Goal: Task Accomplishment & Management: Manage account settings

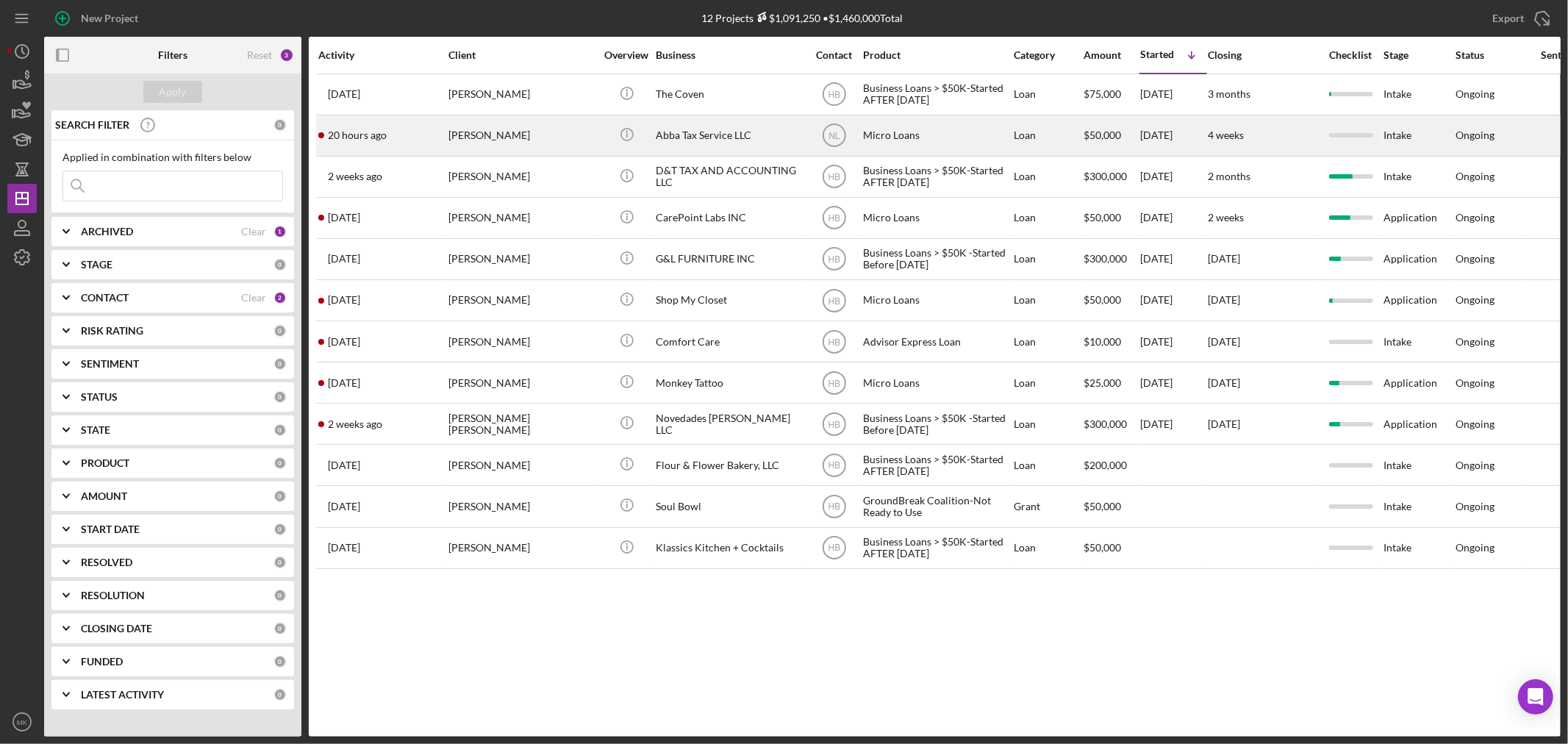
click at [728, 135] on div "Abba Tax Service LLC" at bounding box center [729, 135] width 147 height 39
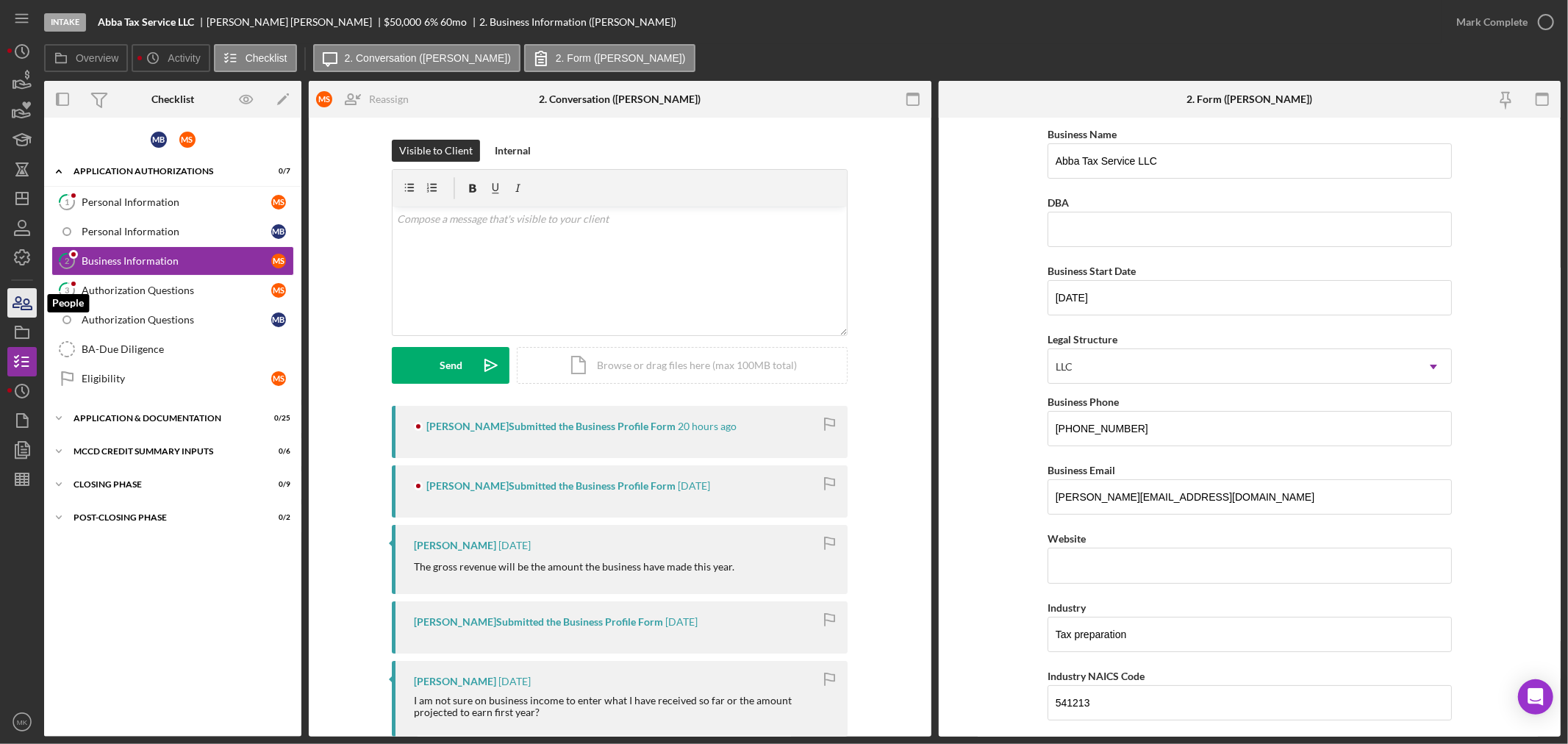
click at [24, 300] on icon "button" at bounding box center [27, 304] width 10 height 10
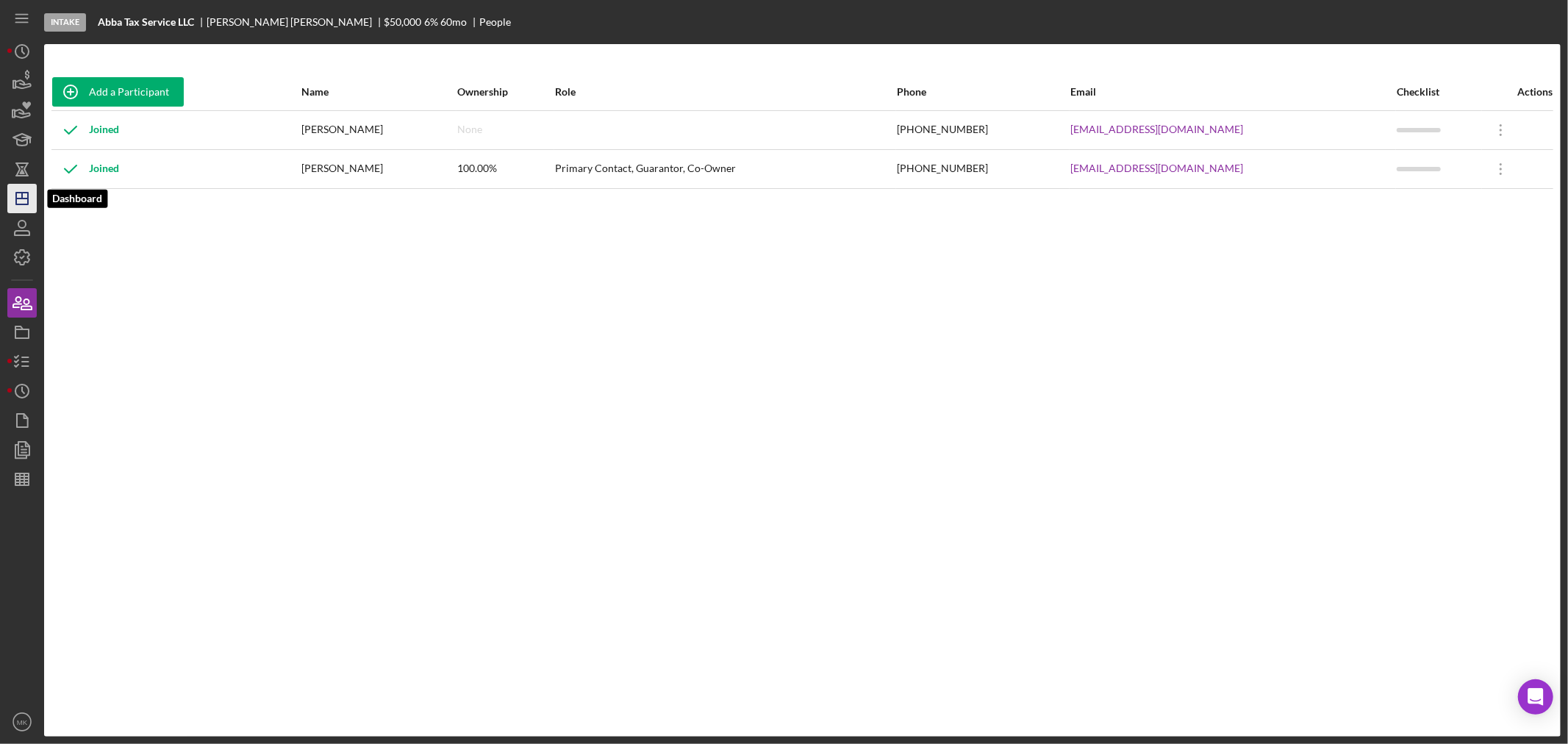
click at [25, 197] on icon "Icon/Dashboard" at bounding box center [22, 198] width 37 height 37
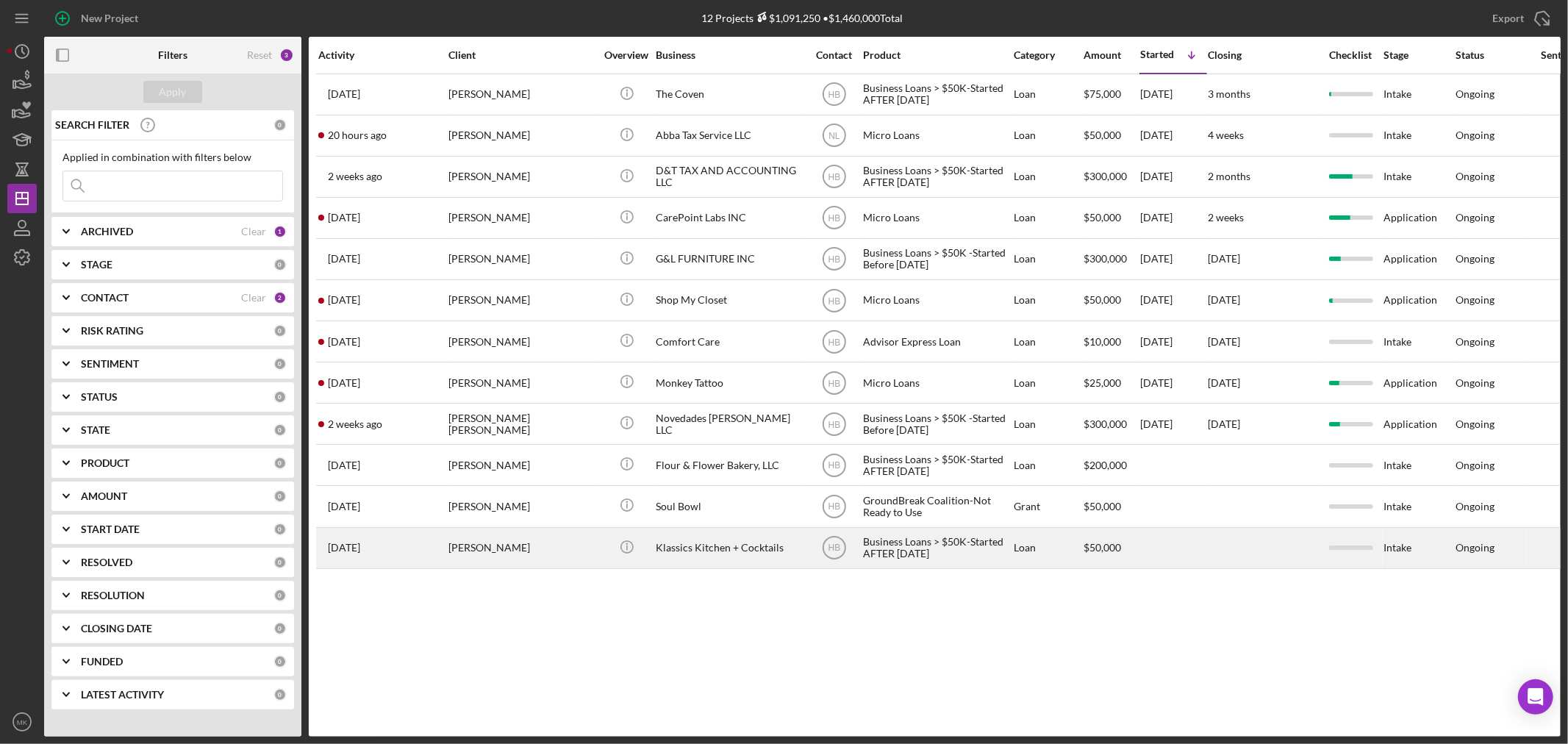
click at [493, 550] on div "[PERSON_NAME]" at bounding box center [522, 548] width 147 height 39
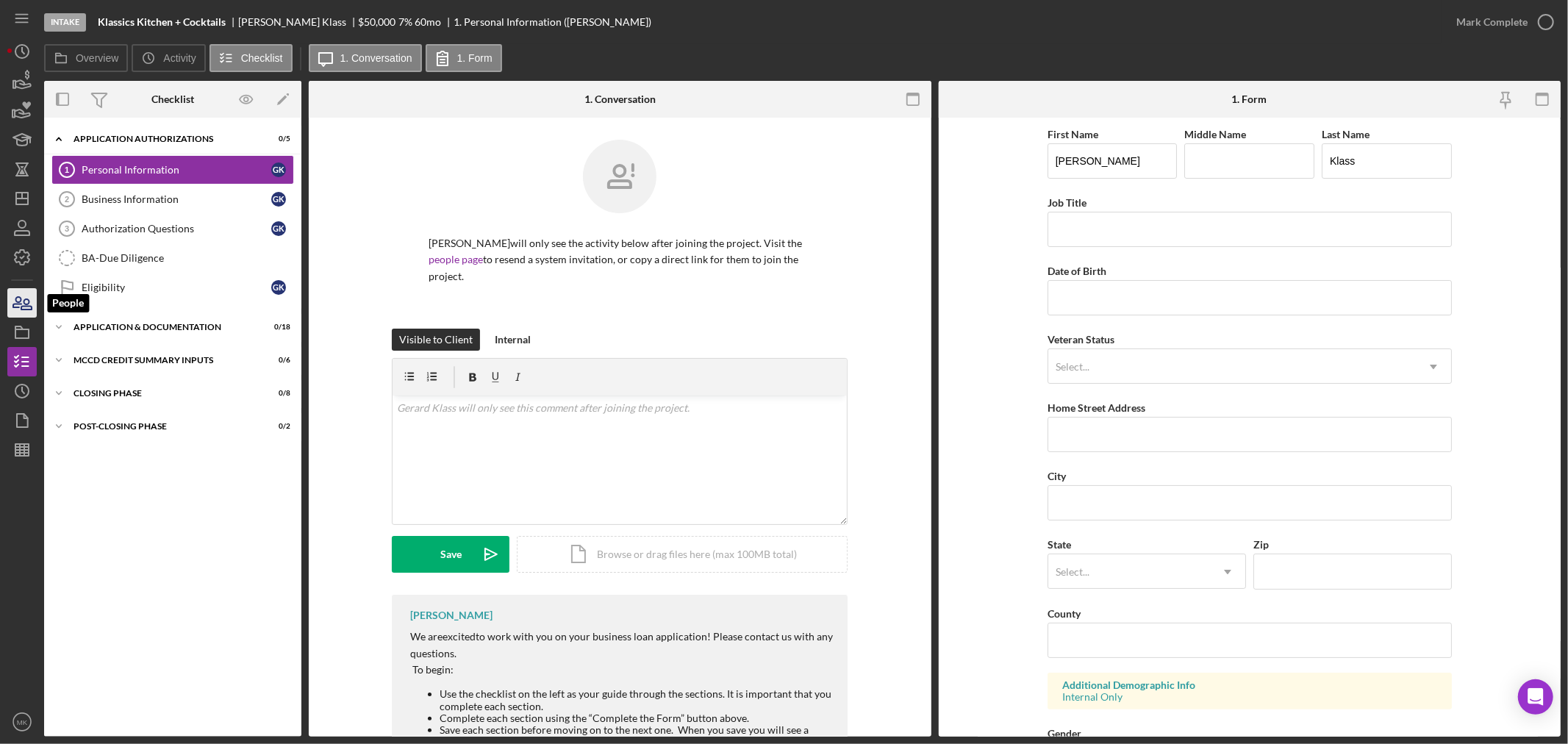
click at [24, 305] on icon "button" at bounding box center [22, 303] width 37 height 37
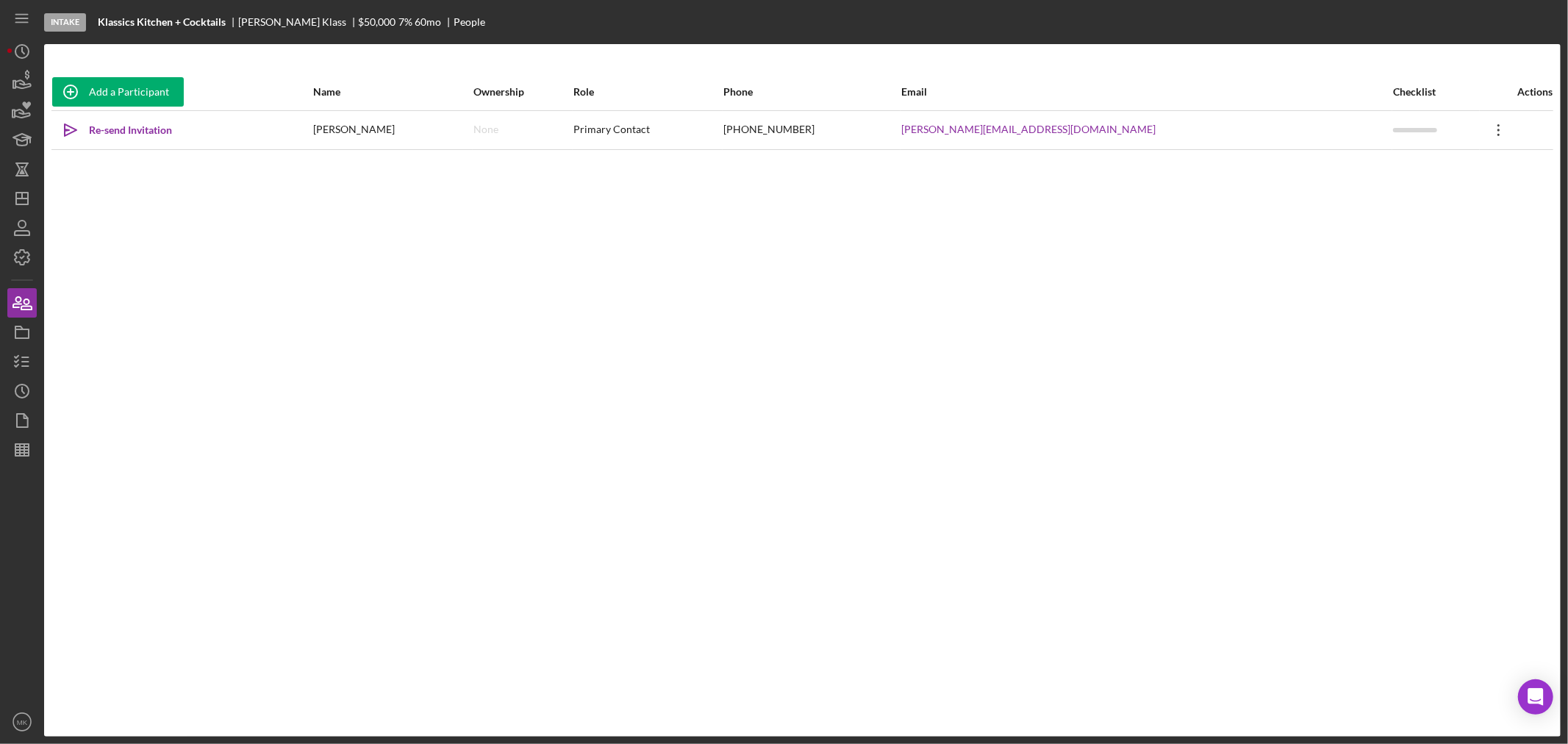
click at [1498, 130] on icon at bounding box center [1498, 130] width 2 height 12
click at [1395, 163] on div "Icon/Edit Edit" at bounding box center [1412, 169] width 161 height 30
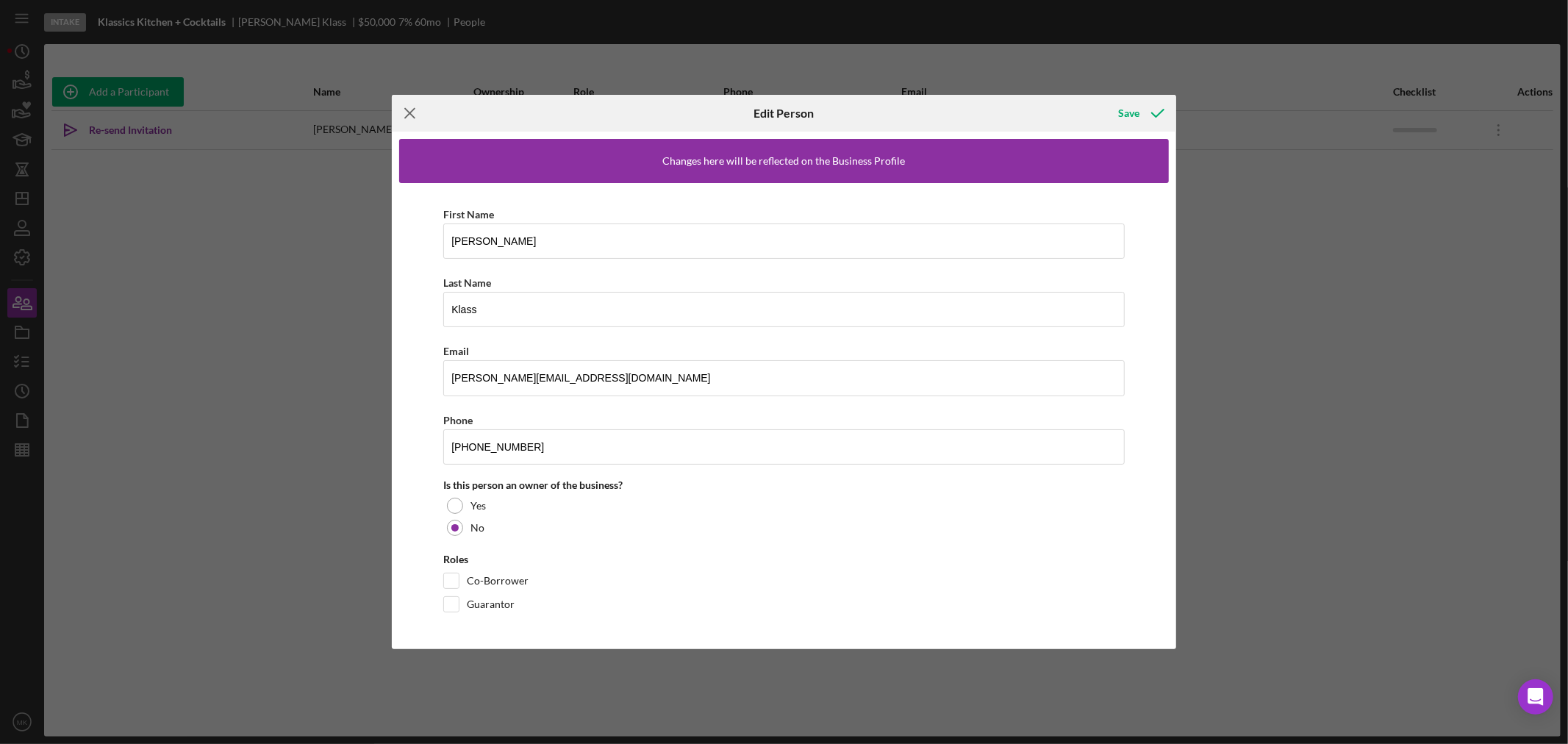
click at [409, 114] on icon "Icon/Menu Close" at bounding box center [410, 113] width 37 height 37
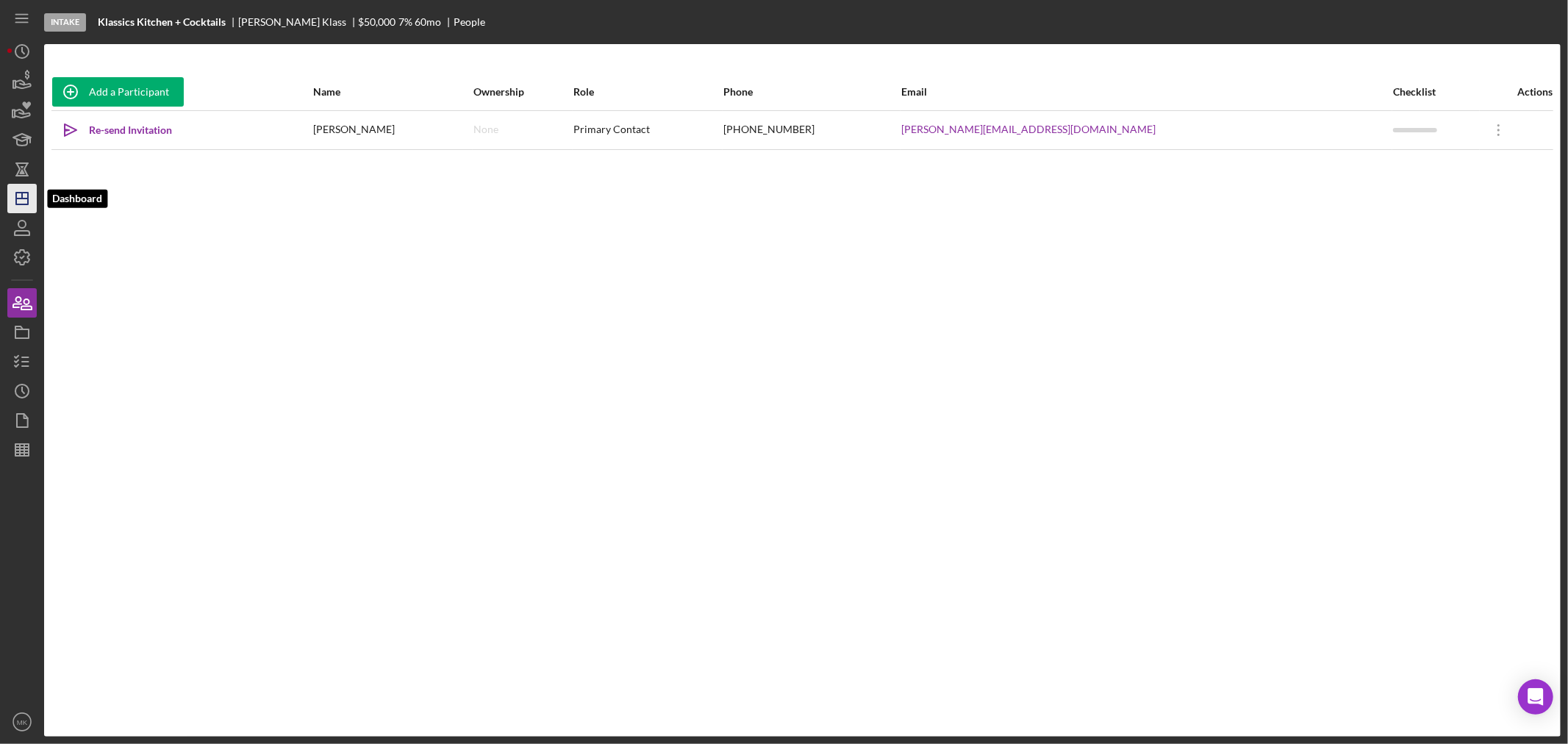
click at [18, 199] on icon "Icon/Dashboard" at bounding box center [22, 198] width 37 height 37
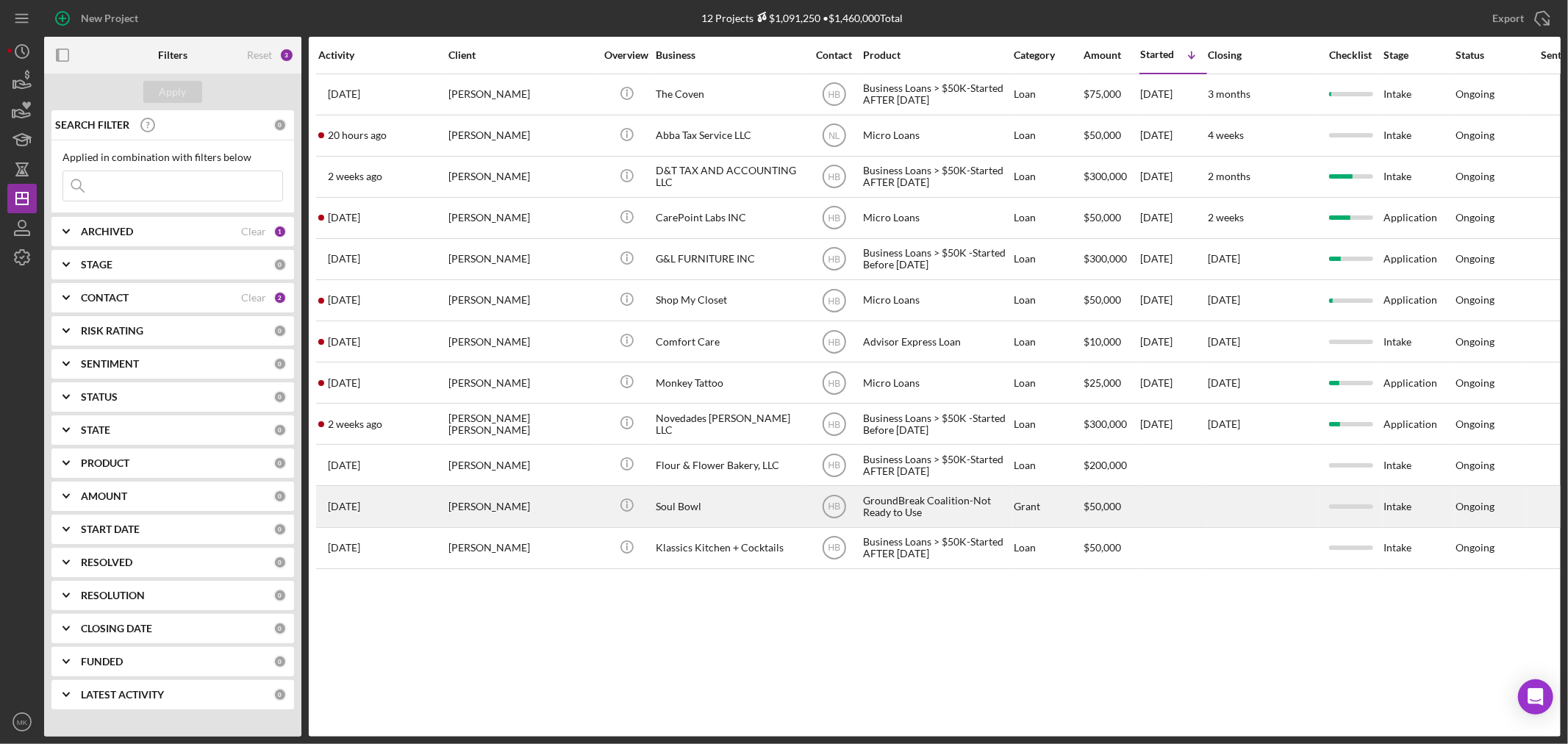
click at [392, 515] on div "[DATE] [PERSON_NAME]" at bounding box center [383, 506] width 129 height 39
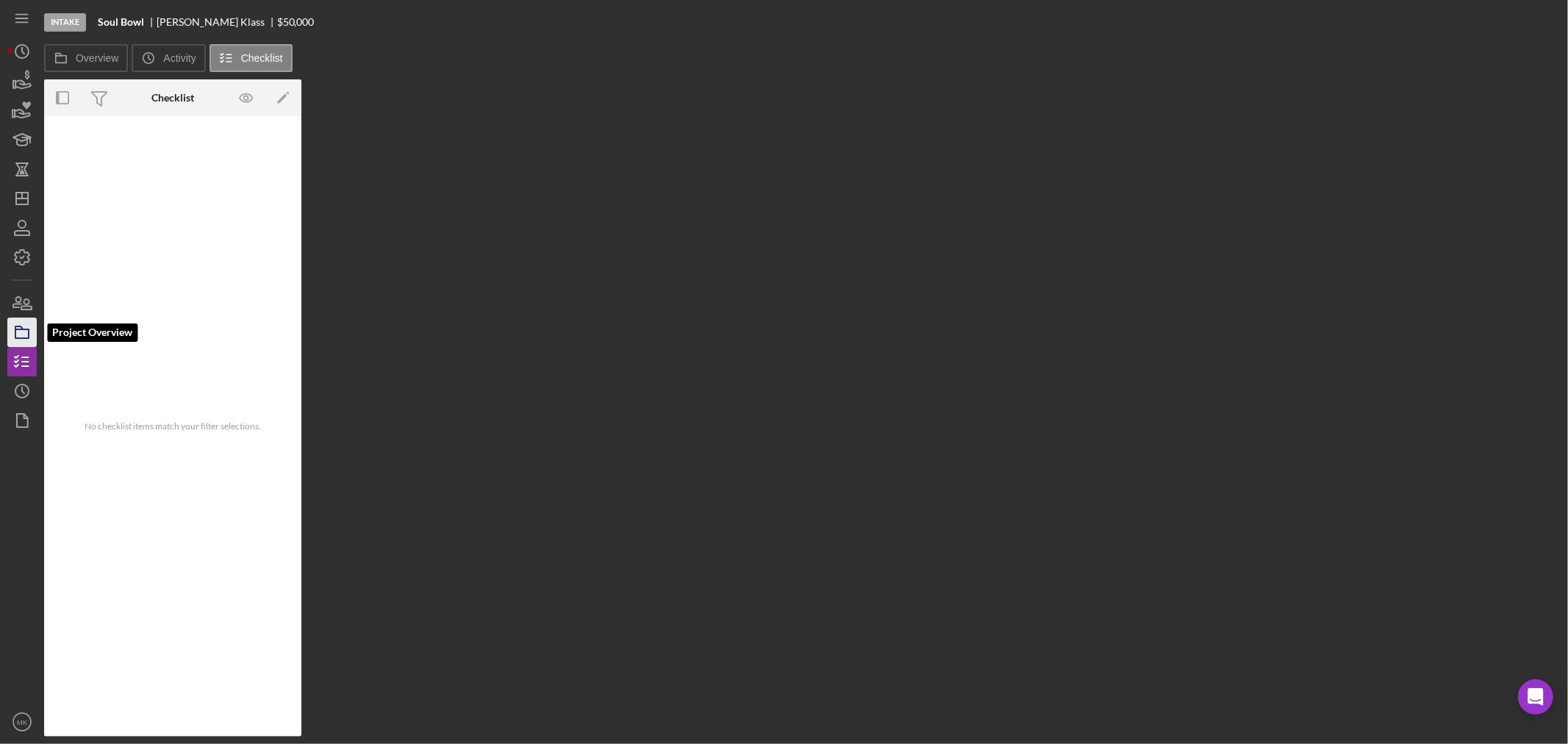
click at [23, 333] on icon "button" at bounding box center [22, 332] width 37 height 37
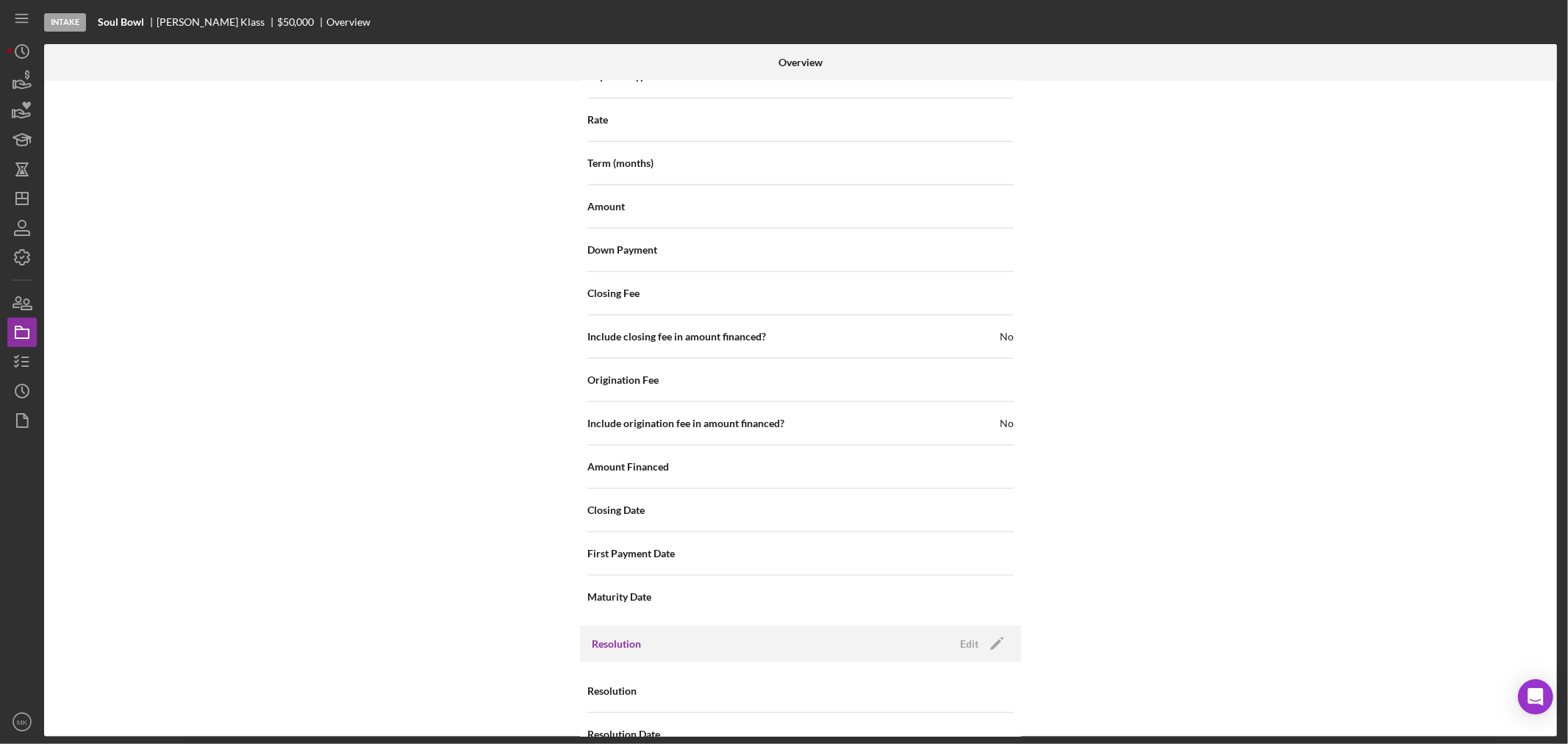
scroll to position [1362, 0]
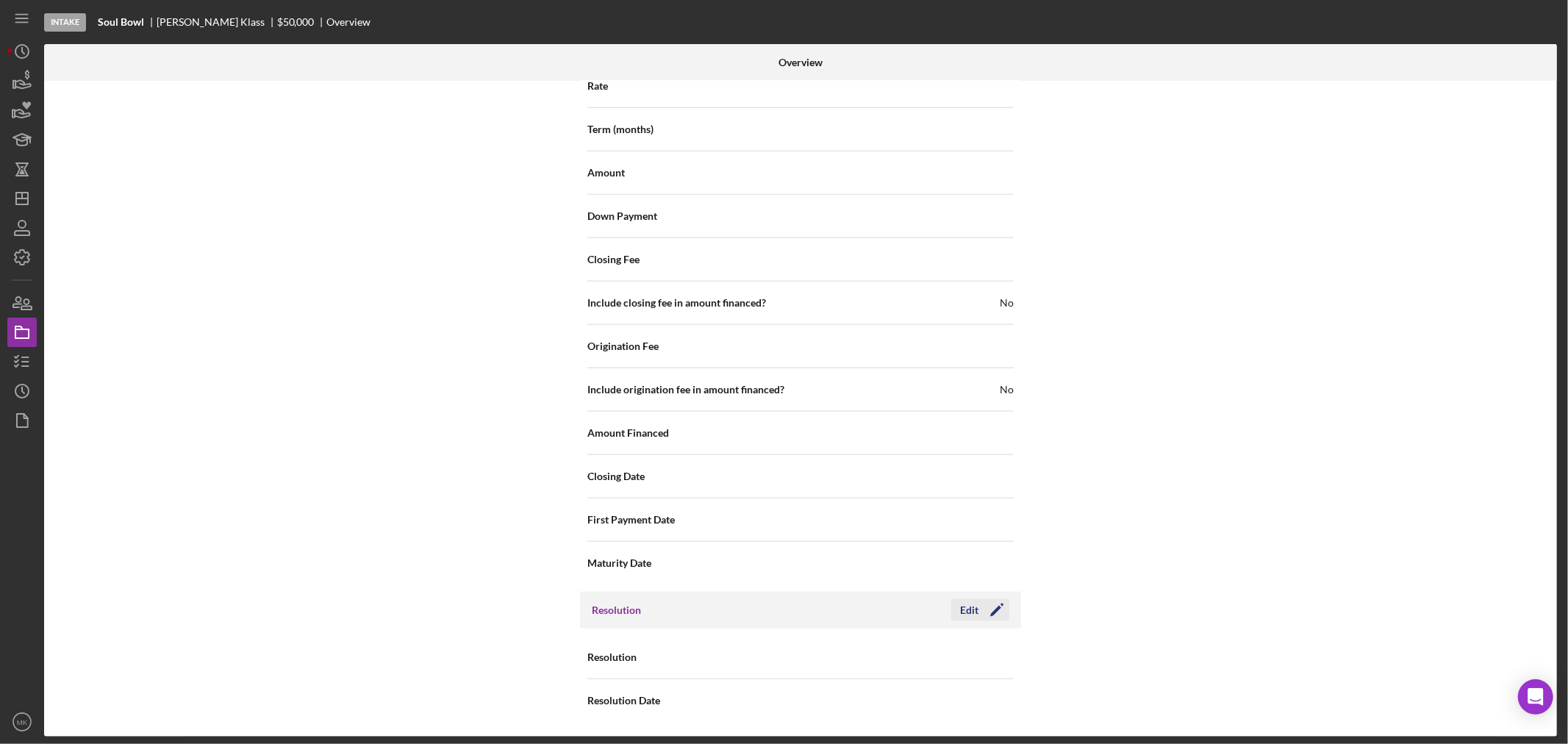
click at [996, 608] on polygon "button" at bounding box center [996, 611] width 11 height 11
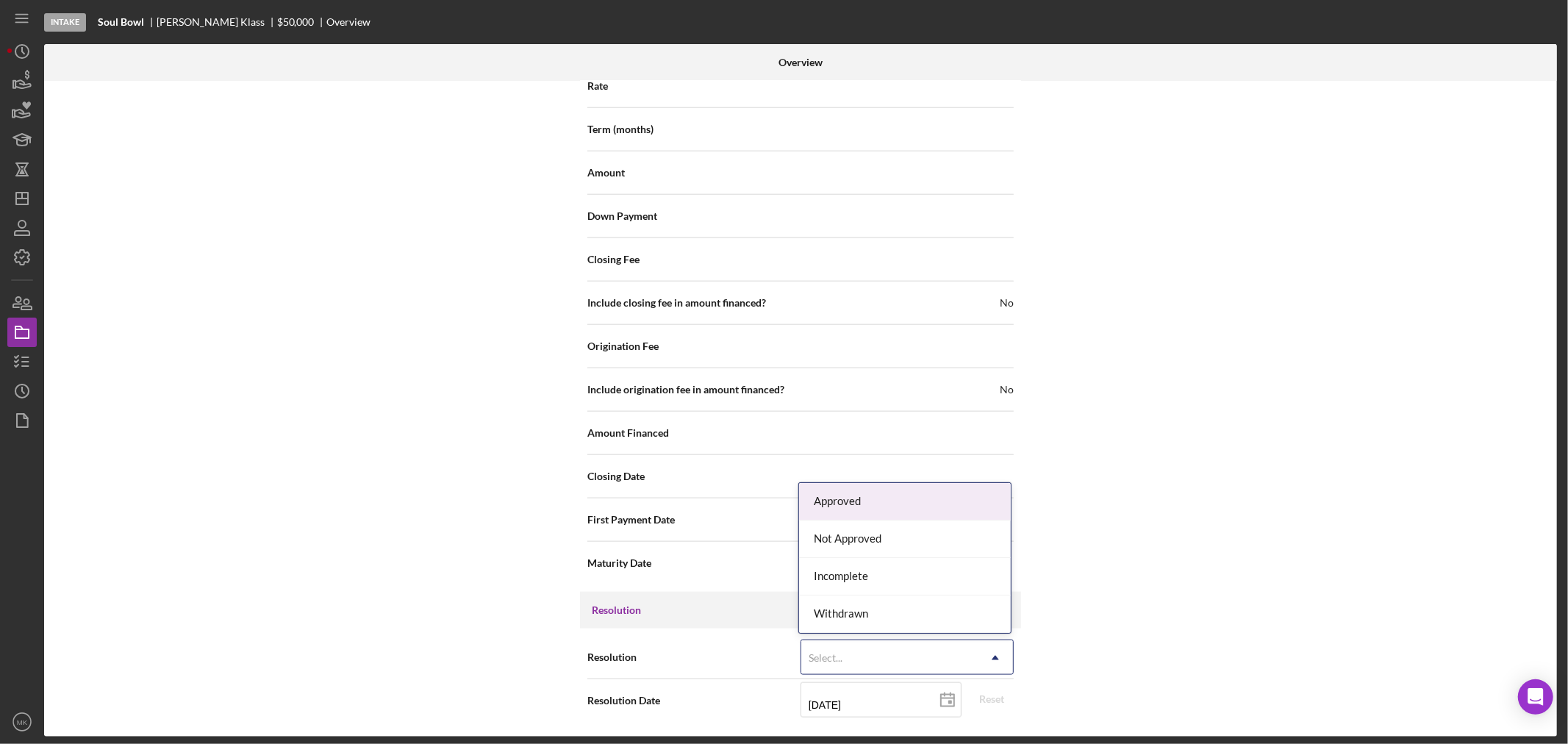
click at [994, 657] on use at bounding box center [996, 658] width 7 height 4
click at [959, 609] on div "Withdrawn" at bounding box center [905, 614] width 212 height 38
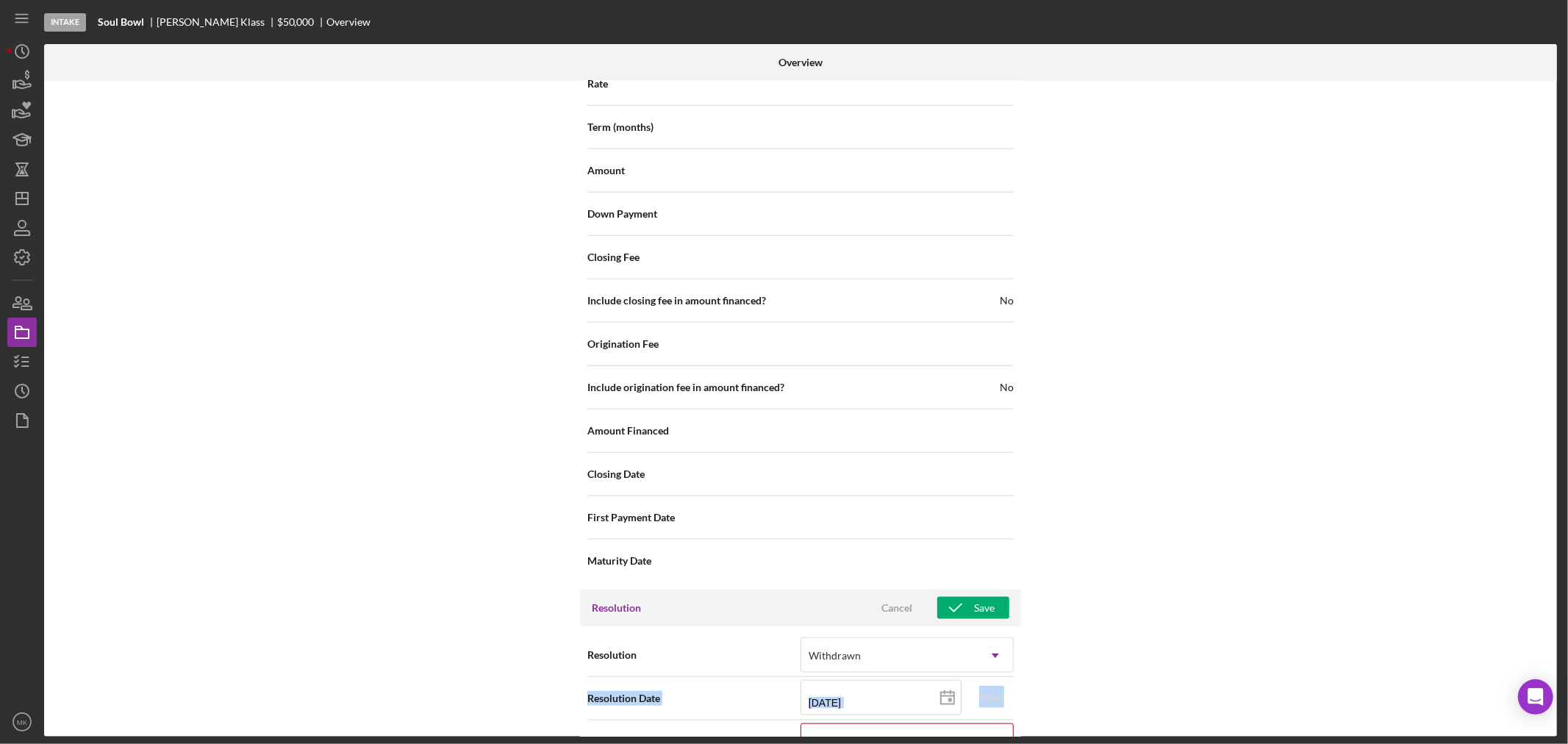
drag, startPoint x: 1075, startPoint y: 640, endPoint x: 1084, endPoint y: 684, distance: 44.9
click at [1084, 684] on div "Internal Workflow Stage Intake Icon/Dropdown Arrow Archive (can unarchive later…" at bounding box center [801, 409] width 1513 height 656
click at [879, 701] on input "[DATE]" at bounding box center [881, 698] width 161 height 36
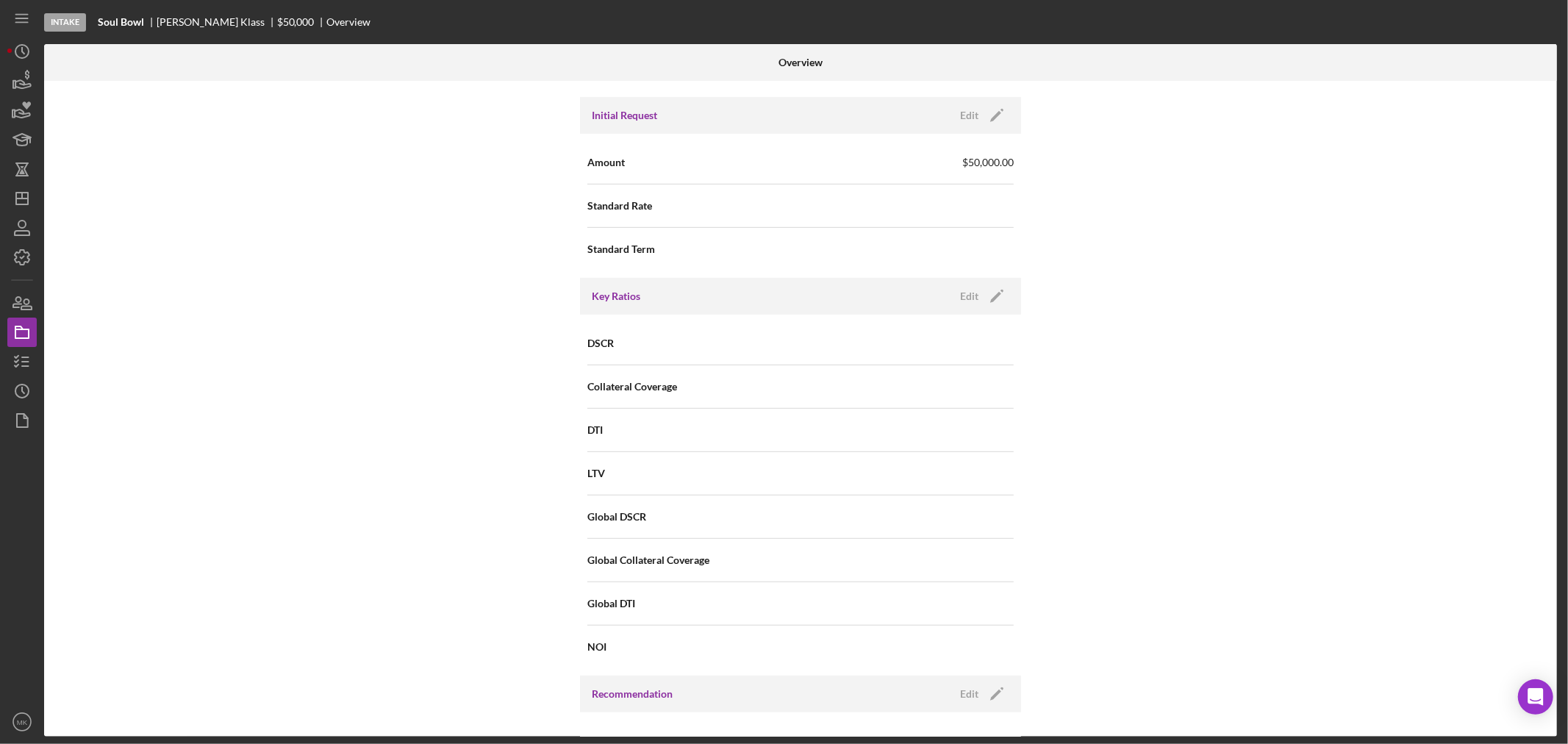
scroll to position [1455, 0]
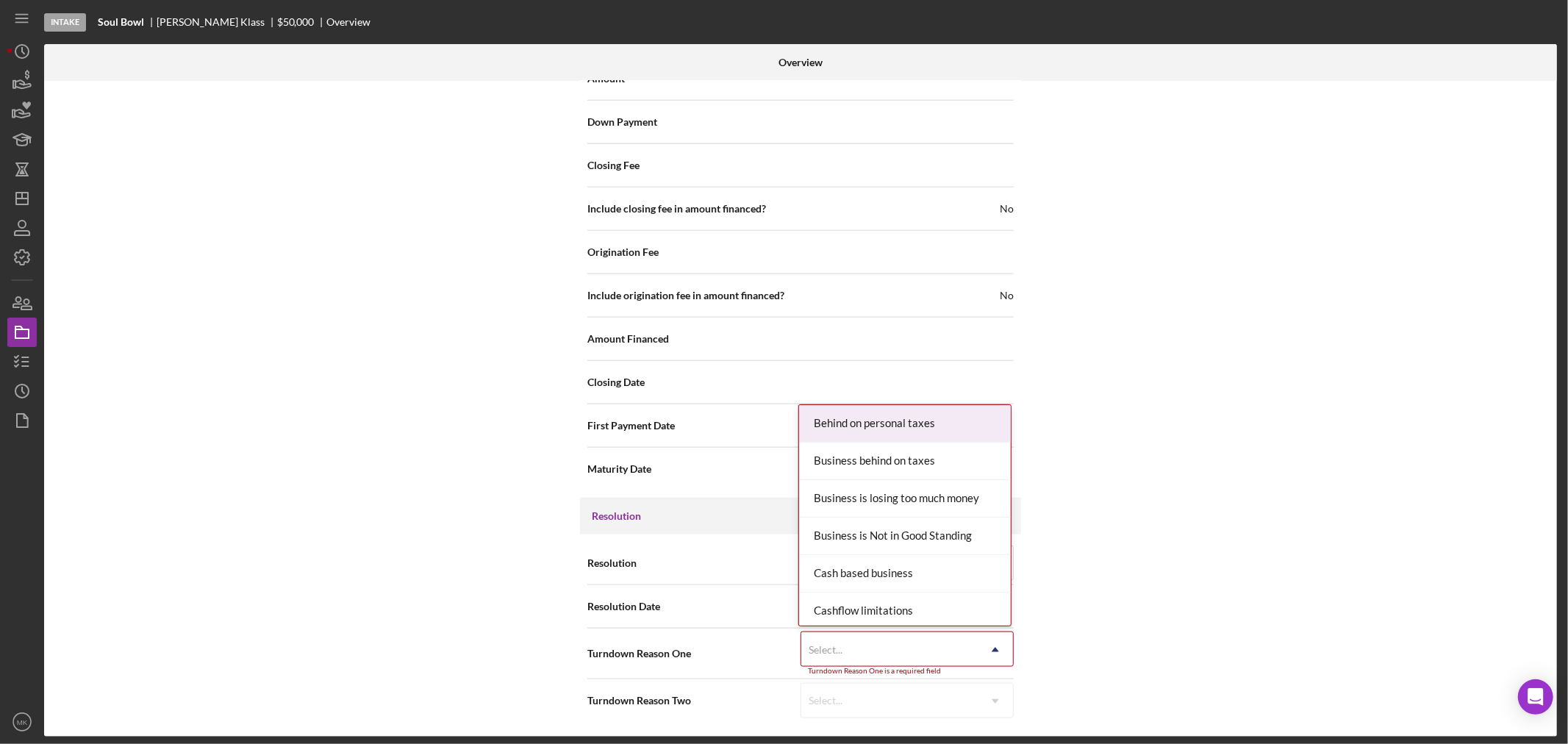
click at [996, 649] on icon "Icon/Dropdown Arrow" at bounding box center [996, 650] width 36 height 36
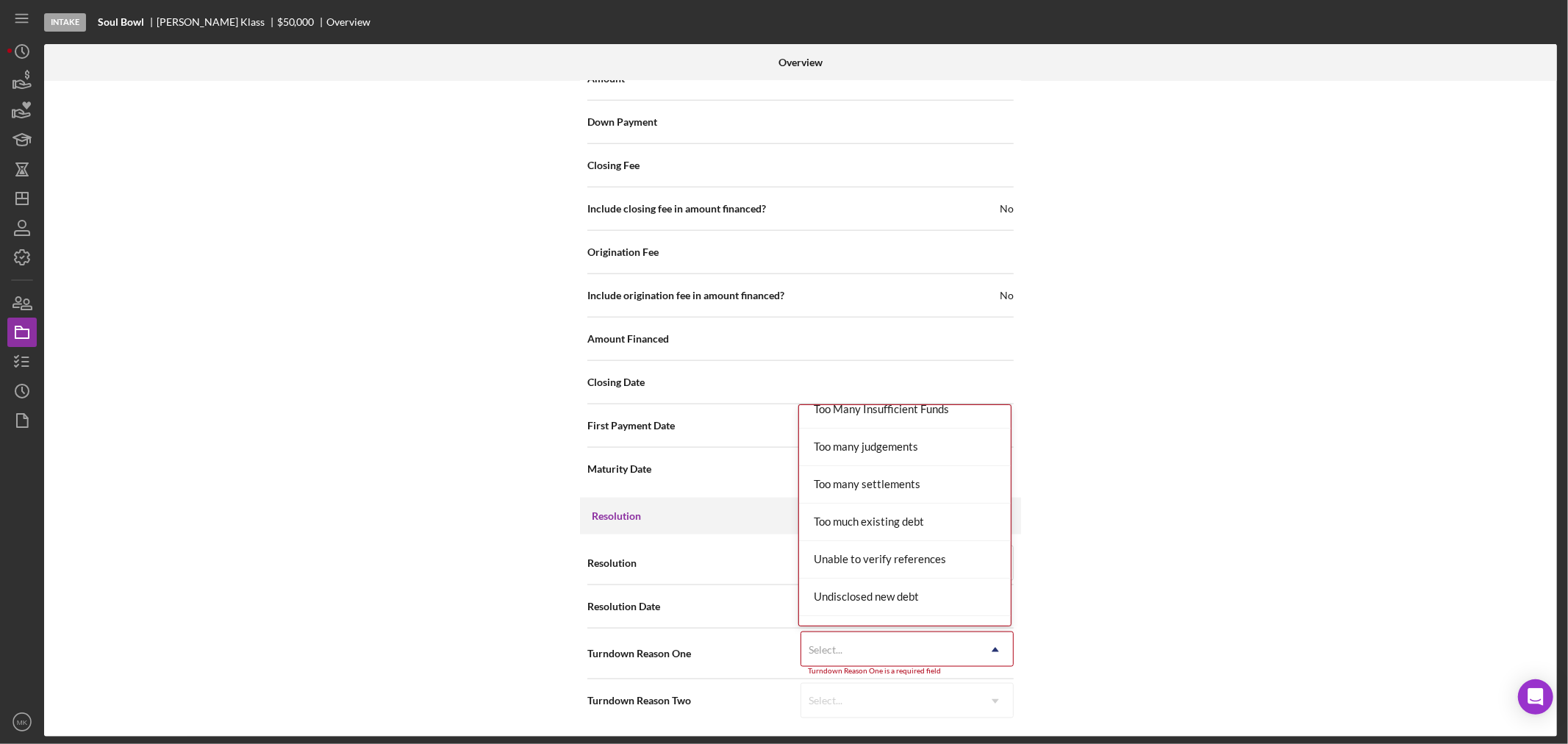
scroll to position [1658, 0]
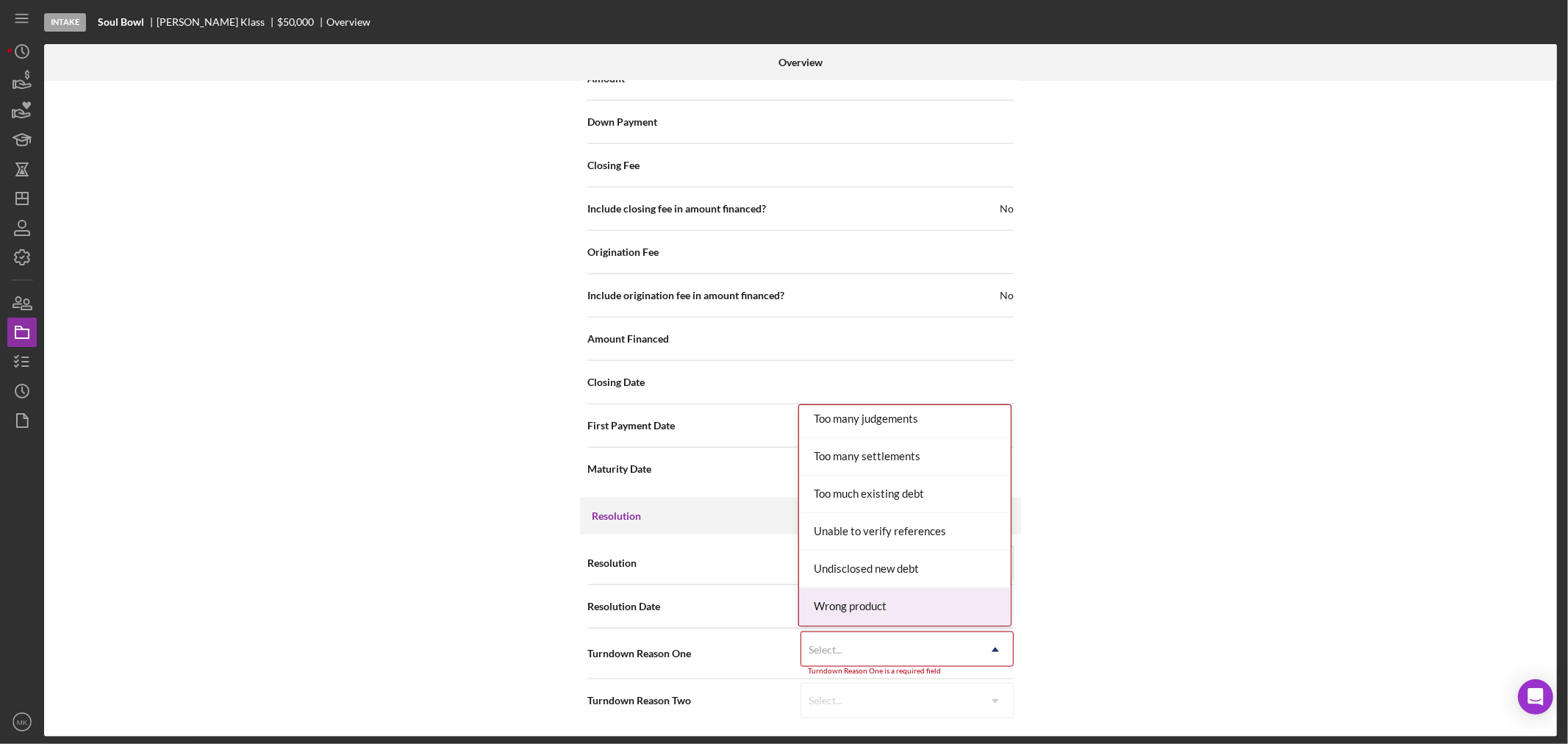
click at [947, 613] on div "Wrong product" at bounding box center [905, 606] width 212 height 38
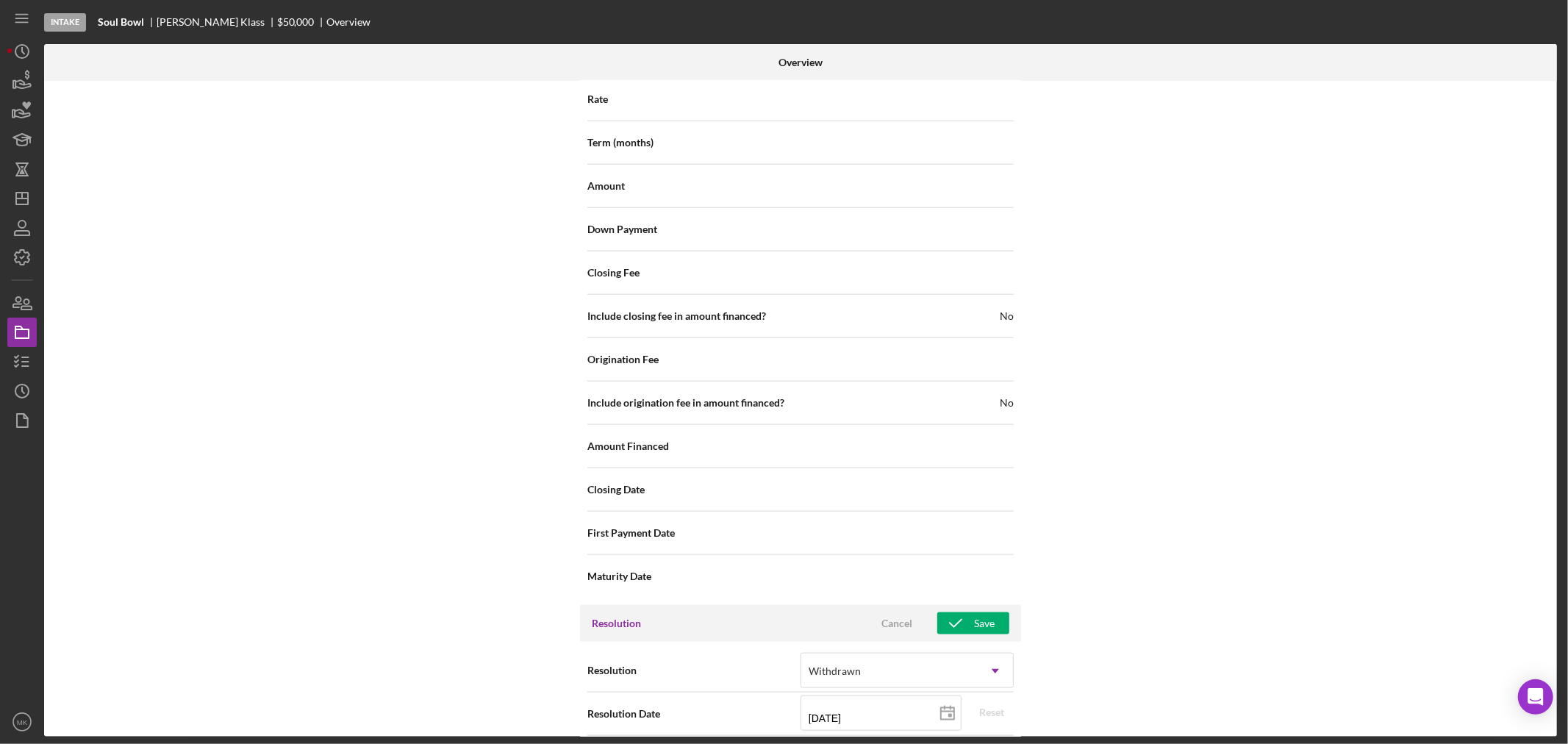
scroll to position [1449, 0]
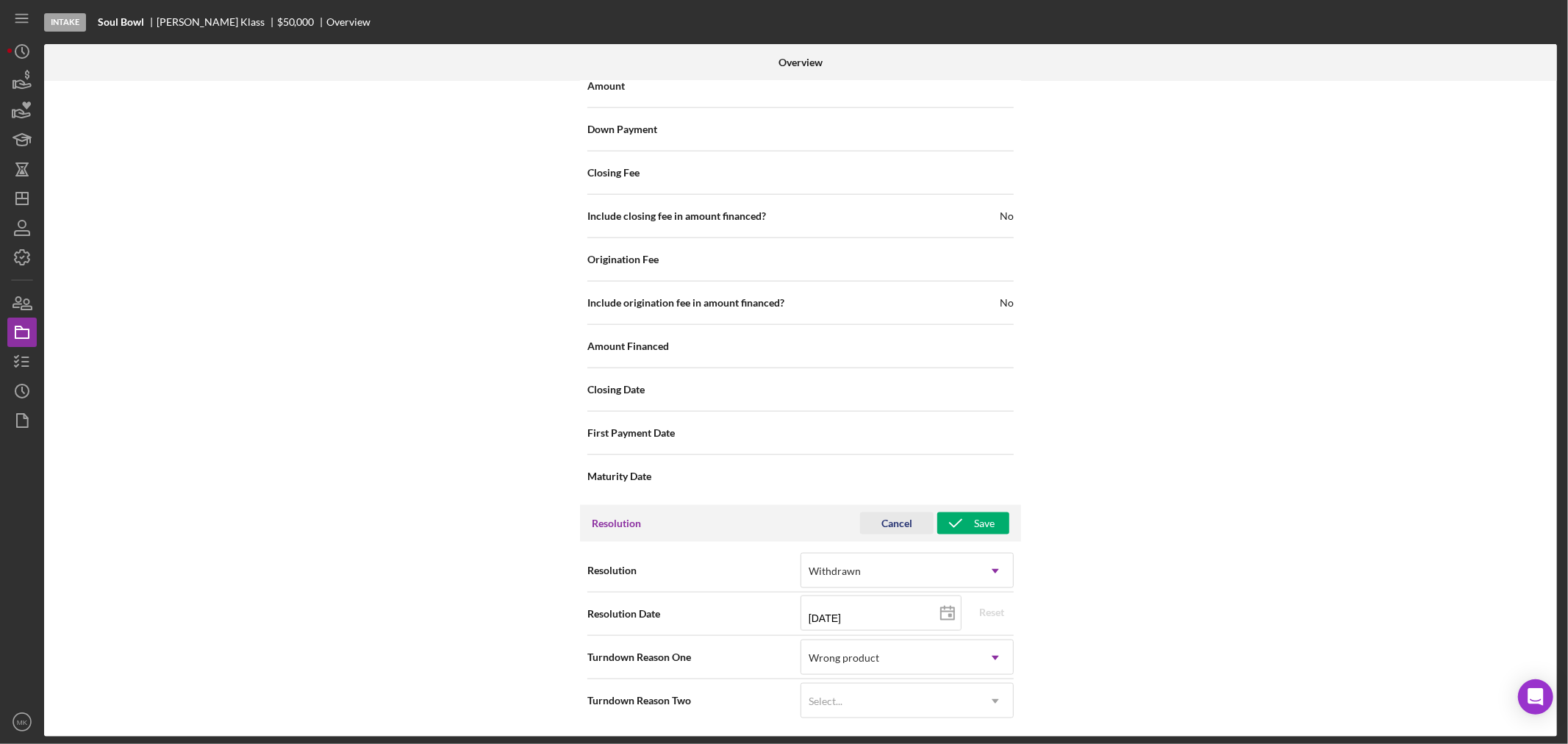
click at [905, 522] on div "Cancel" at bounding box center [897, 523] width 31 height 22
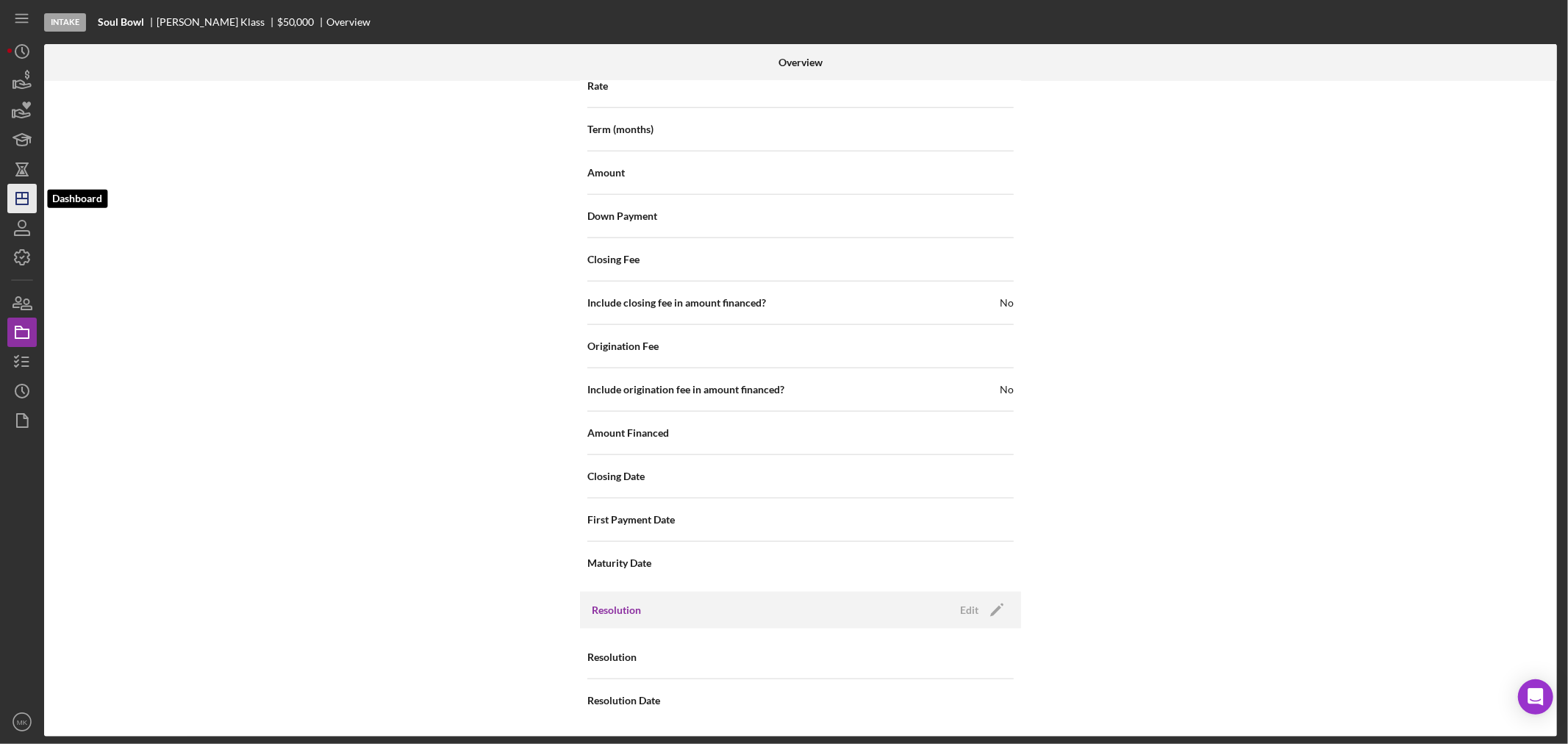
click at [26, 201] on icon "Icon/Dashboard" at bounding box center [22, 198] width 37 height 37
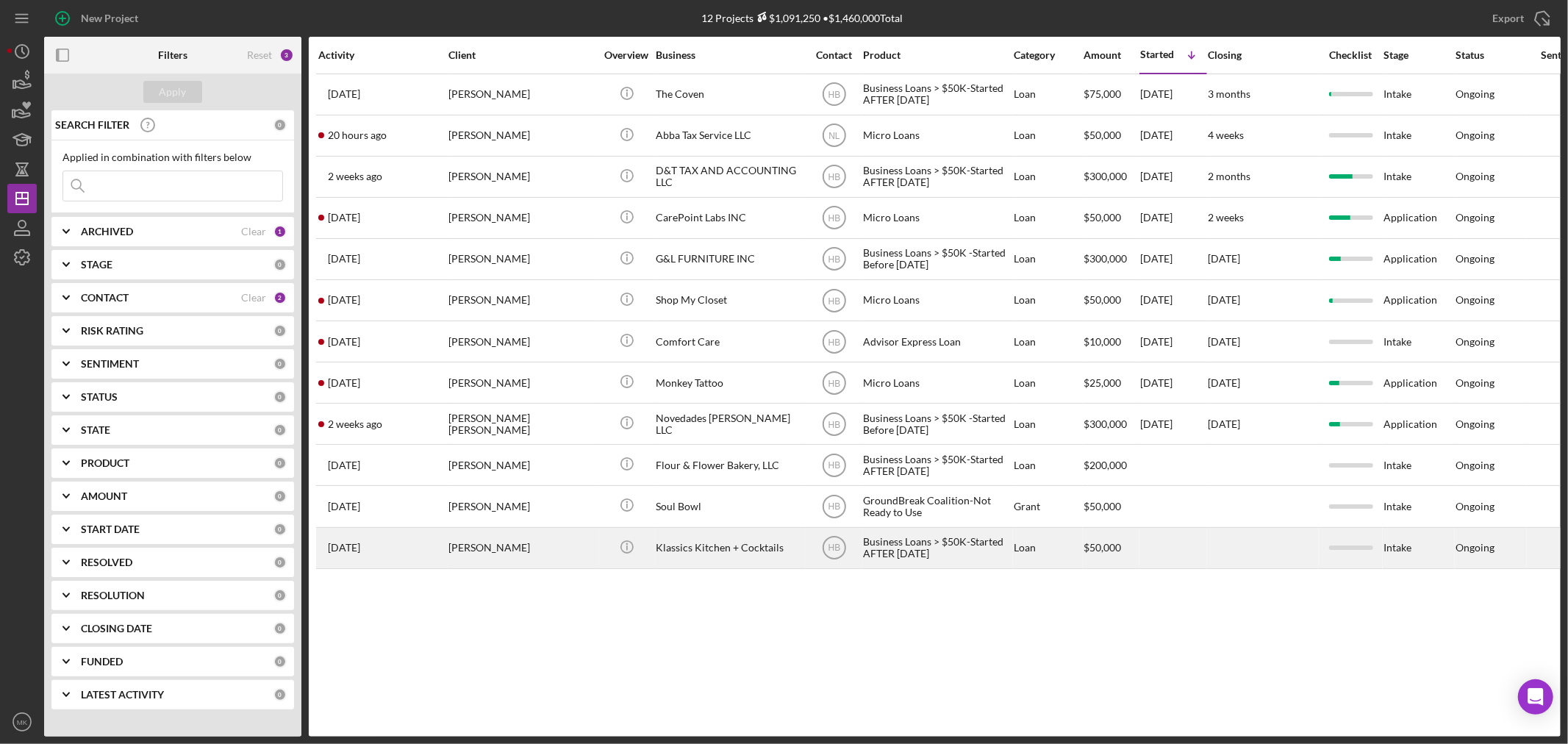
click at [477, 556] on div "[PERSON_NAME]" at bounding box center [522, 548] width 147 height 39
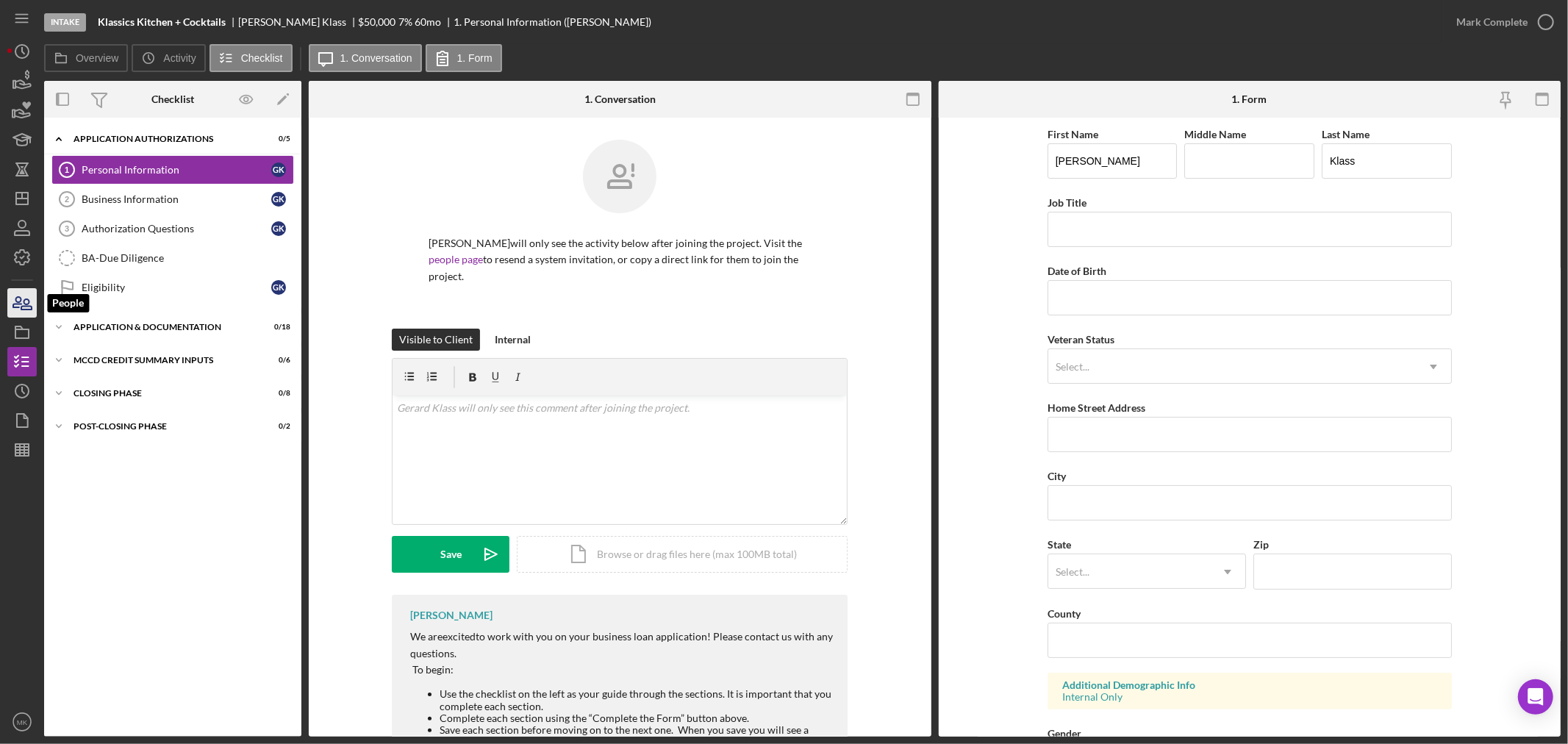
click at [24, 303] on icon "button" at bounding box center [27, 304] width 10 height 10
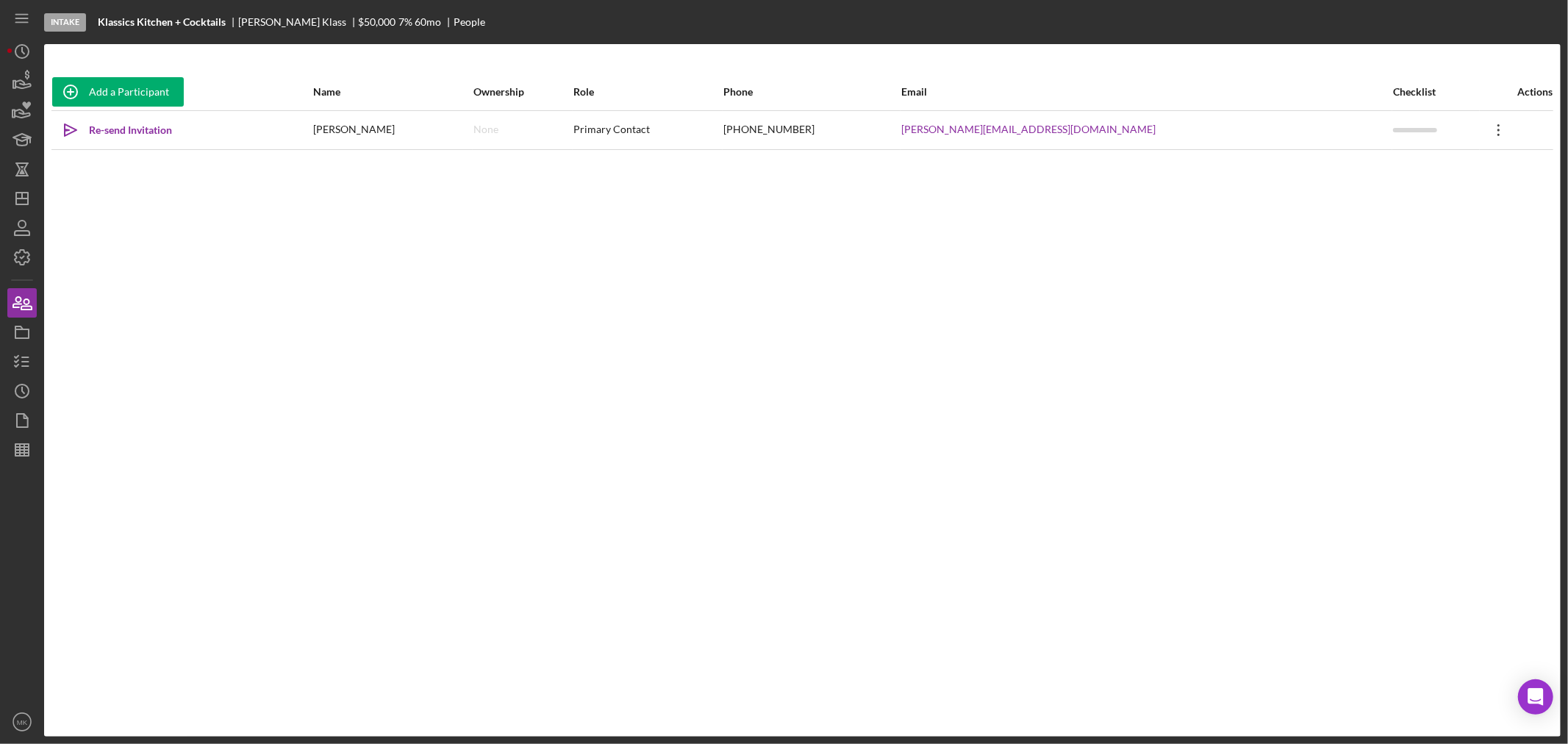
click at [1481, 127] on icon "Icon/Overflow" at bounding box center [1499, 130] width 37 height 37
click at [1418, 169] on div "Icon/Edit Edit" at bounding box center [1412, 169] width 161 height 30
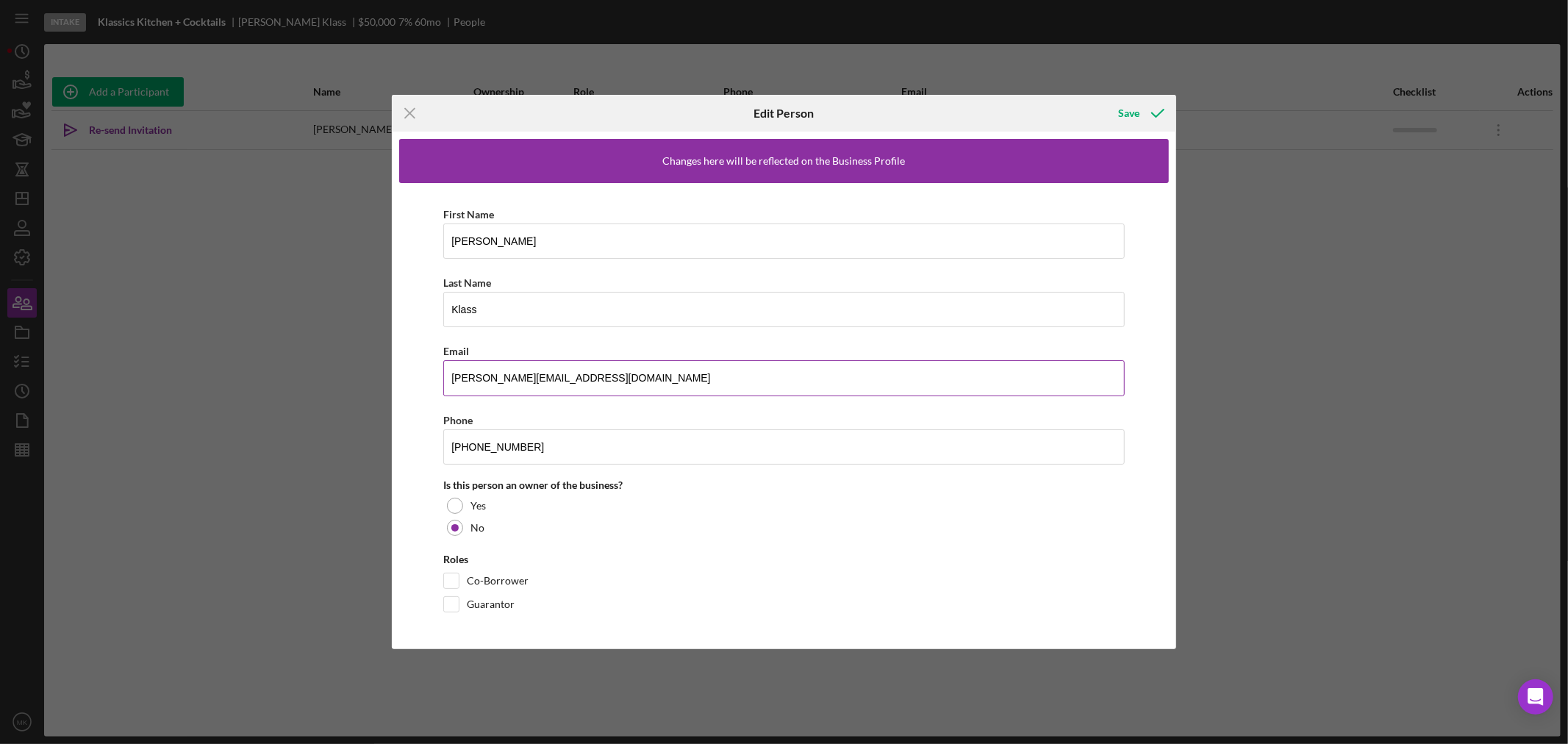
drag, startPoint x: 592, startPoint y: 373, endPoint x: 559, endPoint y: 375, distance: 33.1
click at [559, 375] on input "[PERSON_NAME][EMAIL_ADDRESS][DOMAIN_NAME]" at bounding box center [784, 378] width 682 height 36
click at [1151, 416] on div "First Name [PERSON_NAME] Last Name [PERSON_NAME] Email [PERSON_NAME][EMAIL_ADDR…" at bounding box center [784, 412] width 770 height 459
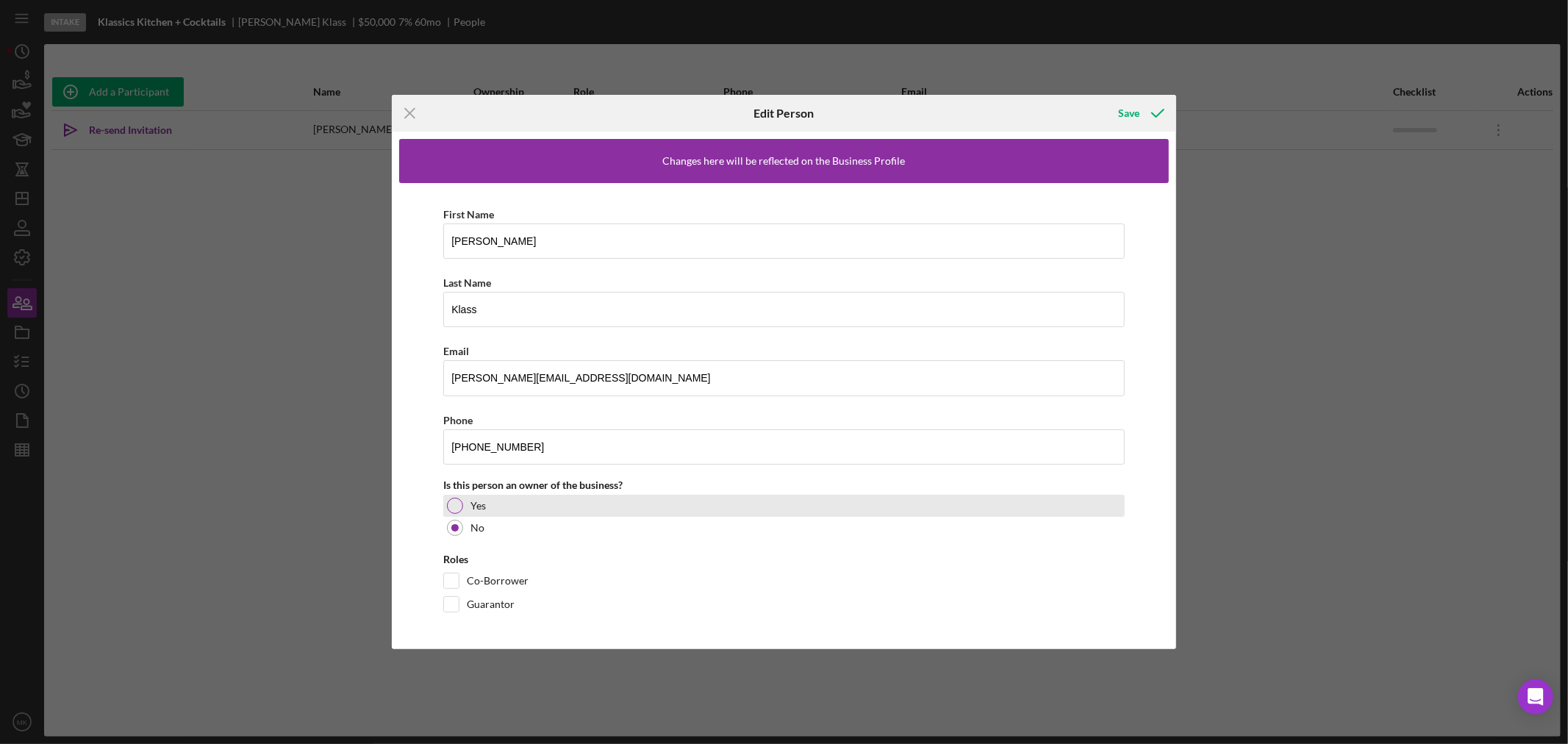
click at [456, 503] on div at bounding box center [455, 506] width 16 height 16
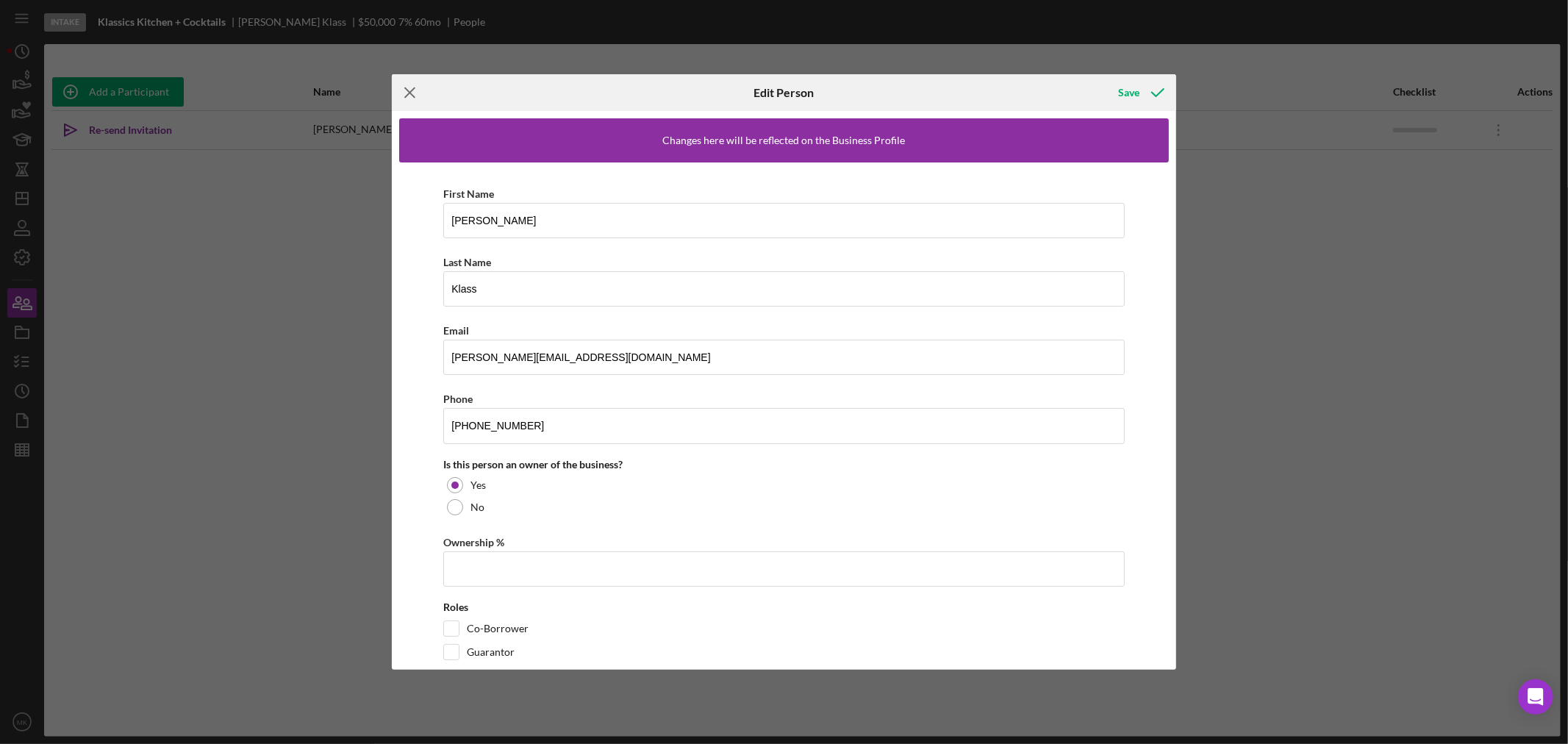
click at [410, 91] on line at bounding box center [409, 93] width 10 height 10
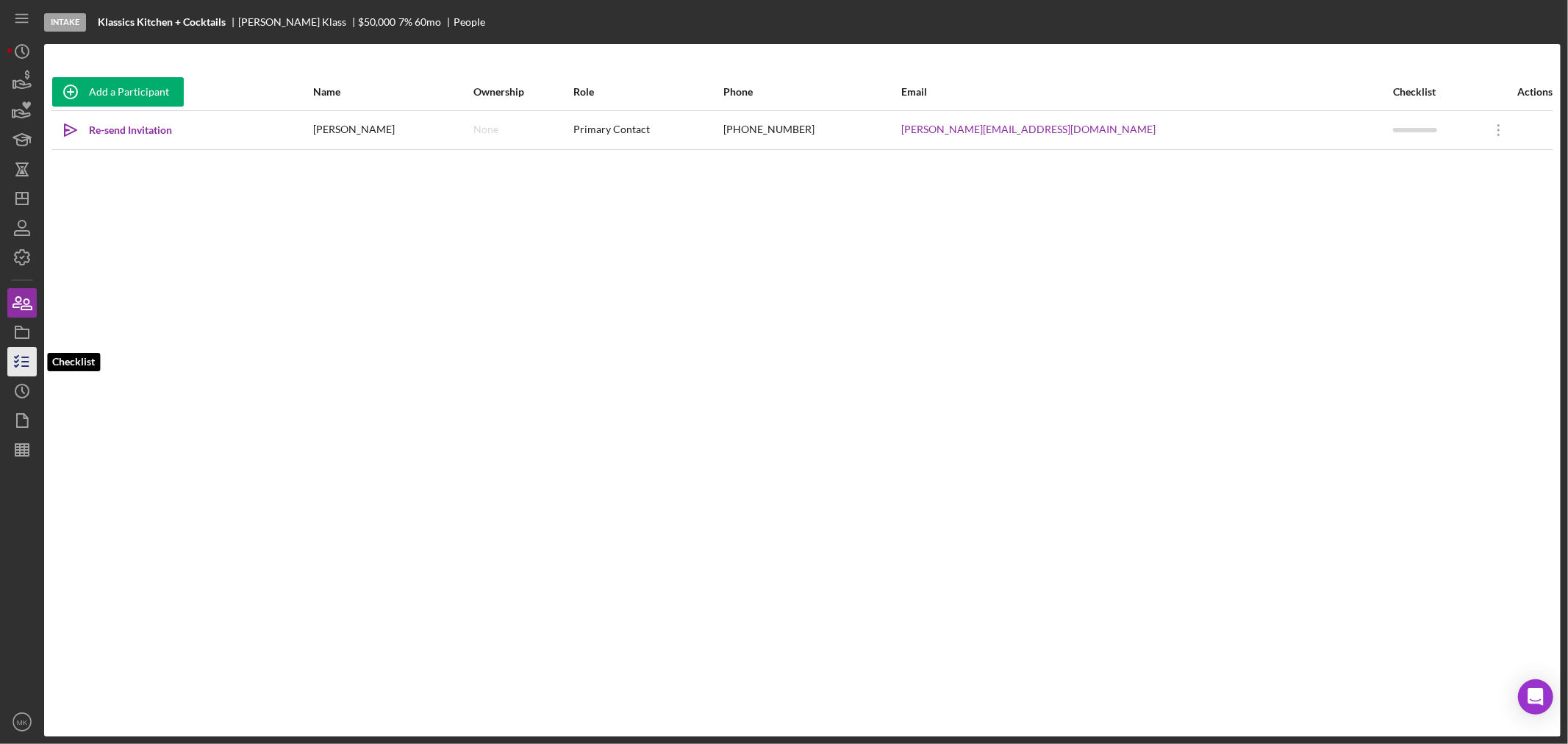
click at [24, 361] on icon "button" at bounding box center [22, 362] width 37 height 37
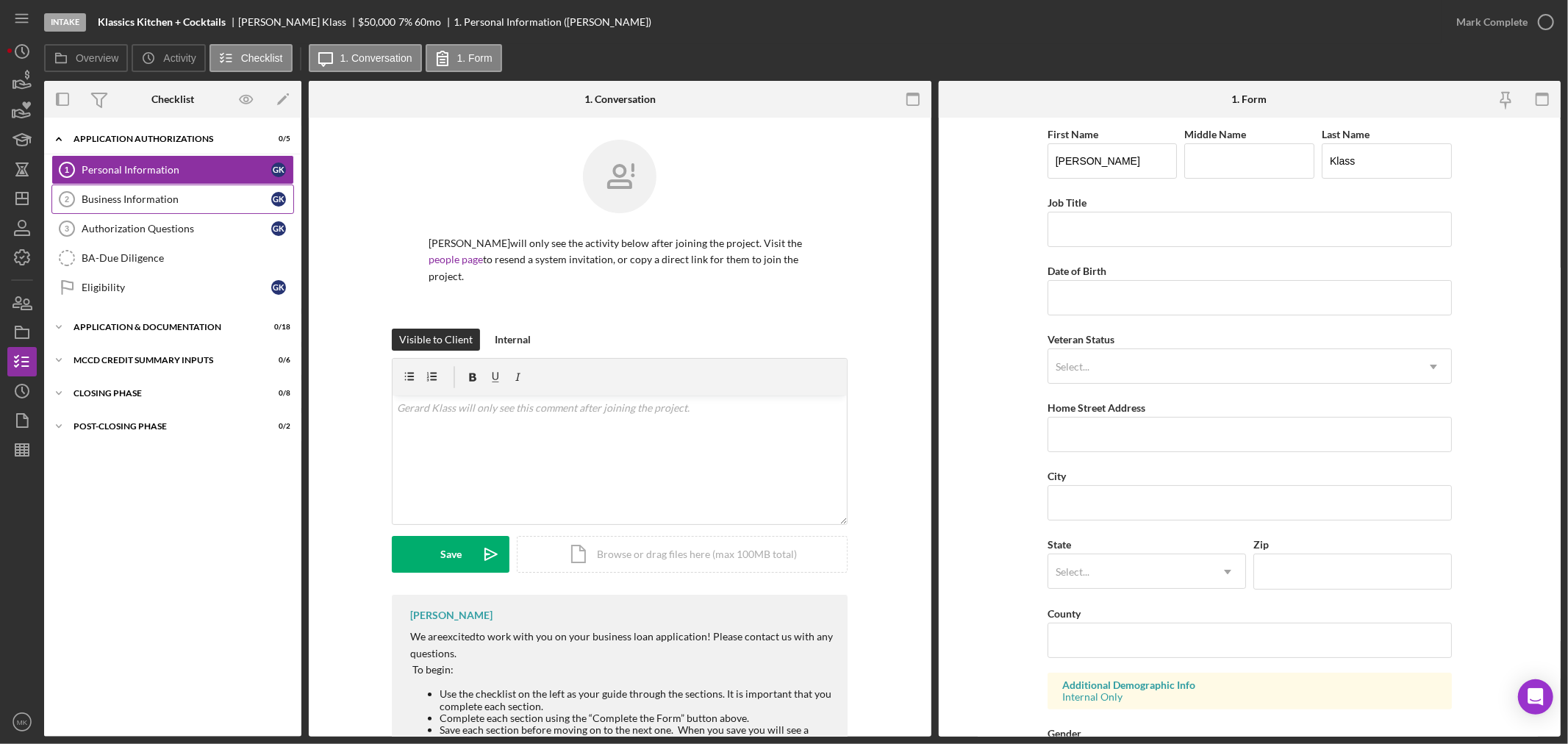
click at [138, 198] on div "Business Information" at bounding box center [176, 199] width 190 height 12
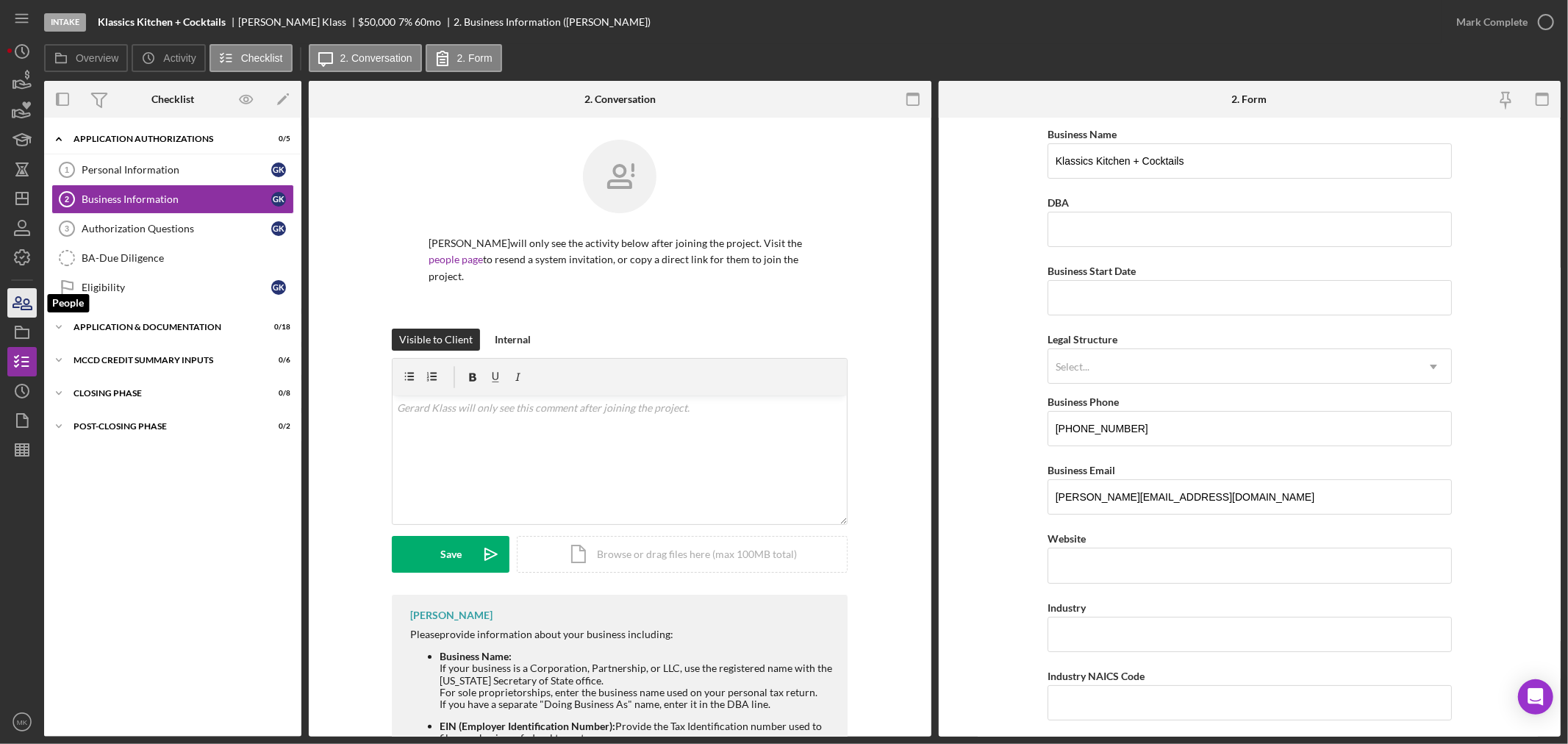
click at [21, 301] on icon "button" at bounding box center [17, 302] width 8 height 10
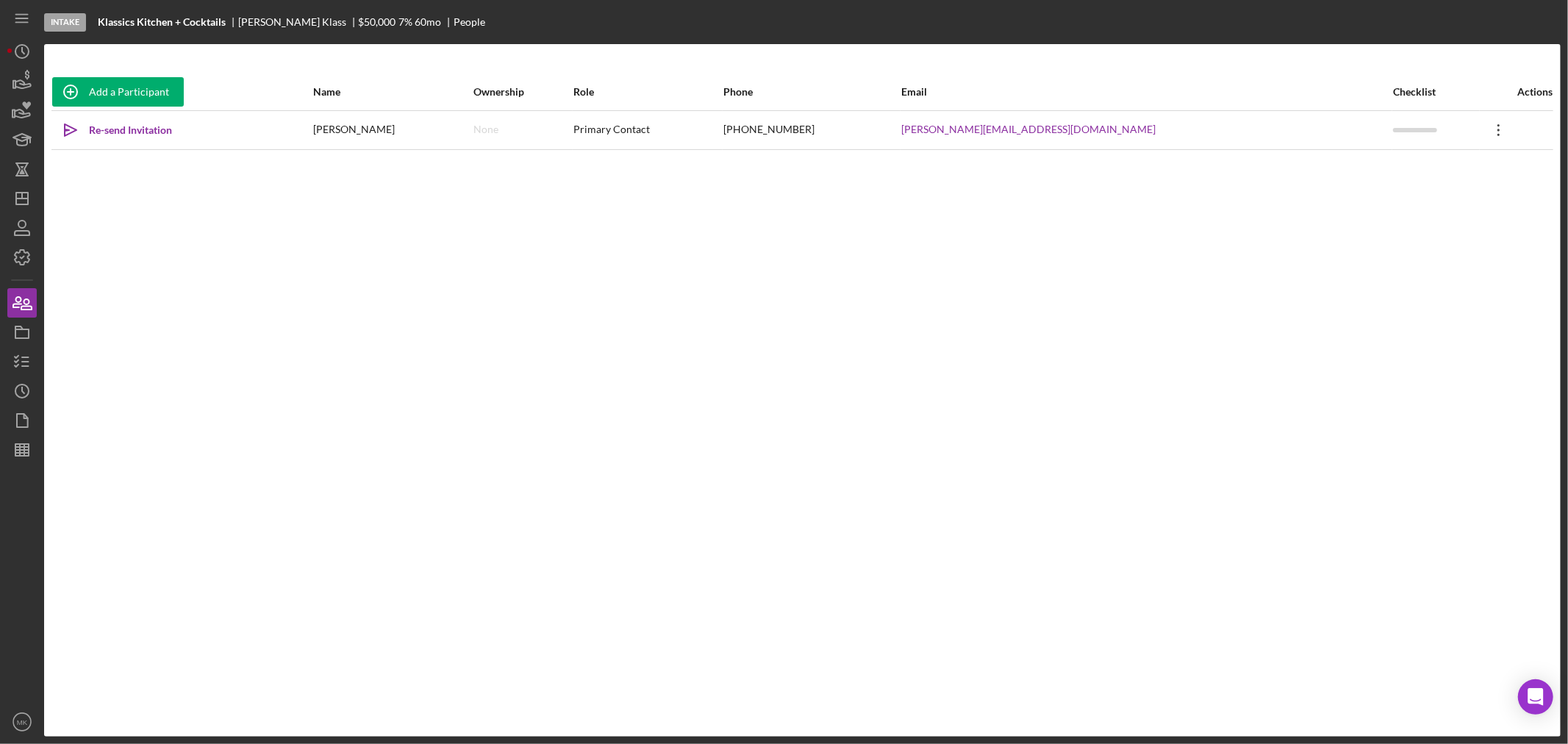
click at [1481, 121] on icon "Icon/Overflow" at bounding box center [1499, 130] width 37 height 37
click at [1086, 184] on div "Add a Participant Name Ownership Role Phone Email Checklist Actions Icon/icon-i…" at bounding box center [803, 390] width 1517 height 634
click at [23, 199] on icon "Icon/Dashboard" at bounding box center [22, 198] width 37 height 37
